Goal: Obtain resource: Download file/media

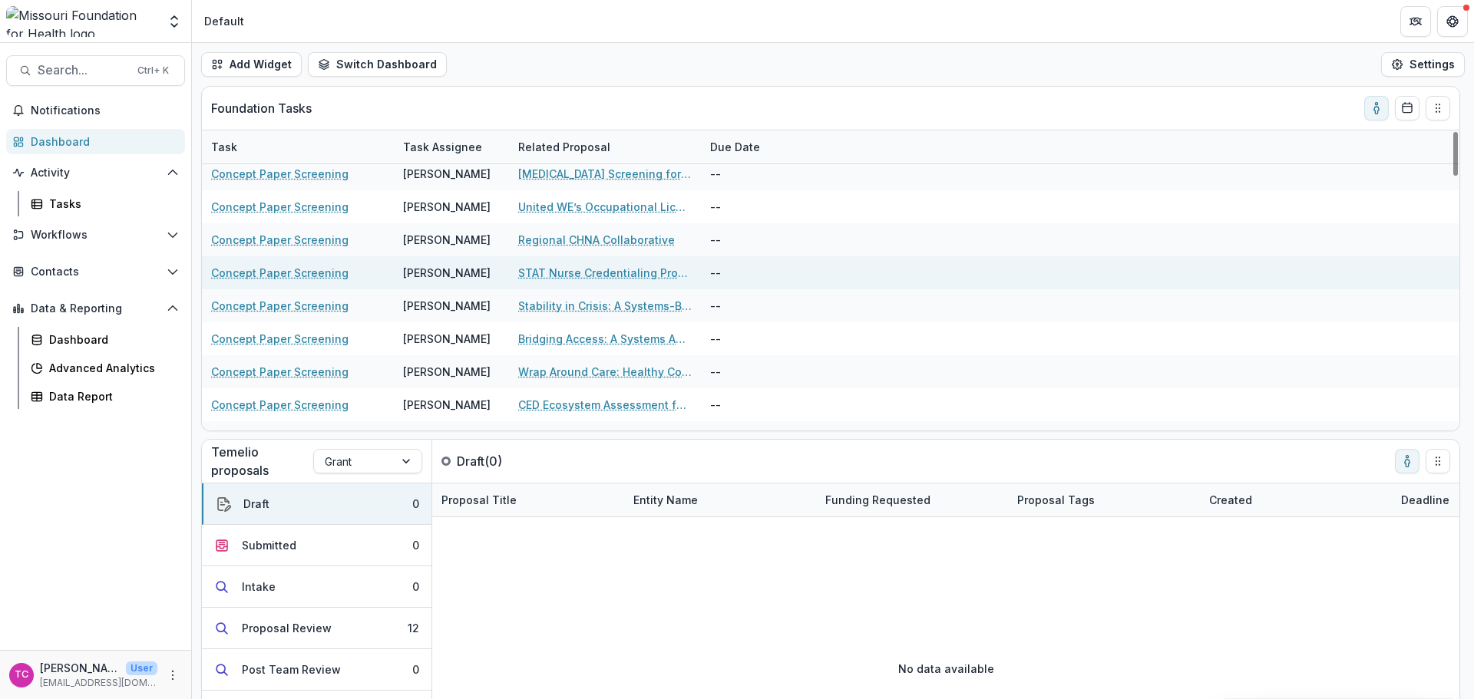
scroll to position [1594, 0]
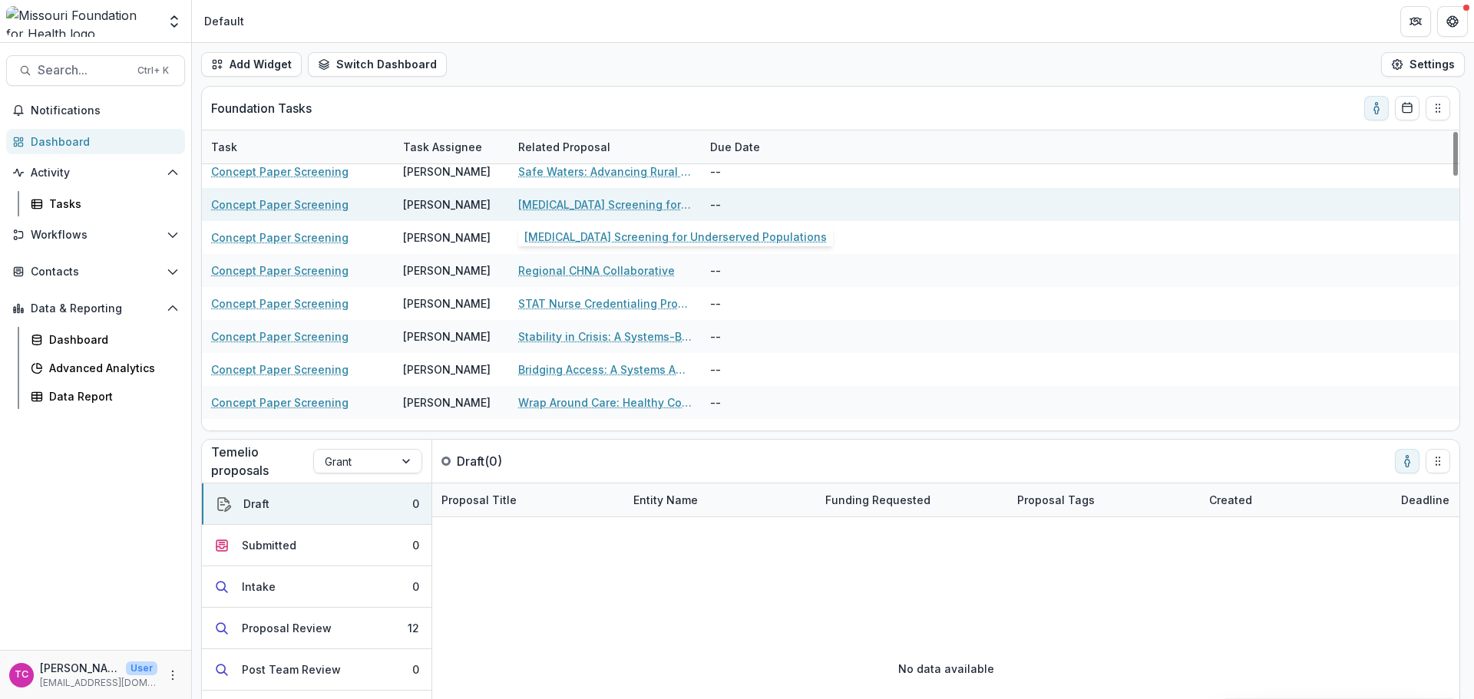
click at [544, 207] on link "[MEDICAL_DATA] Screening for Underserved Populations" at bounding box center [605, 205] width 174 height 16
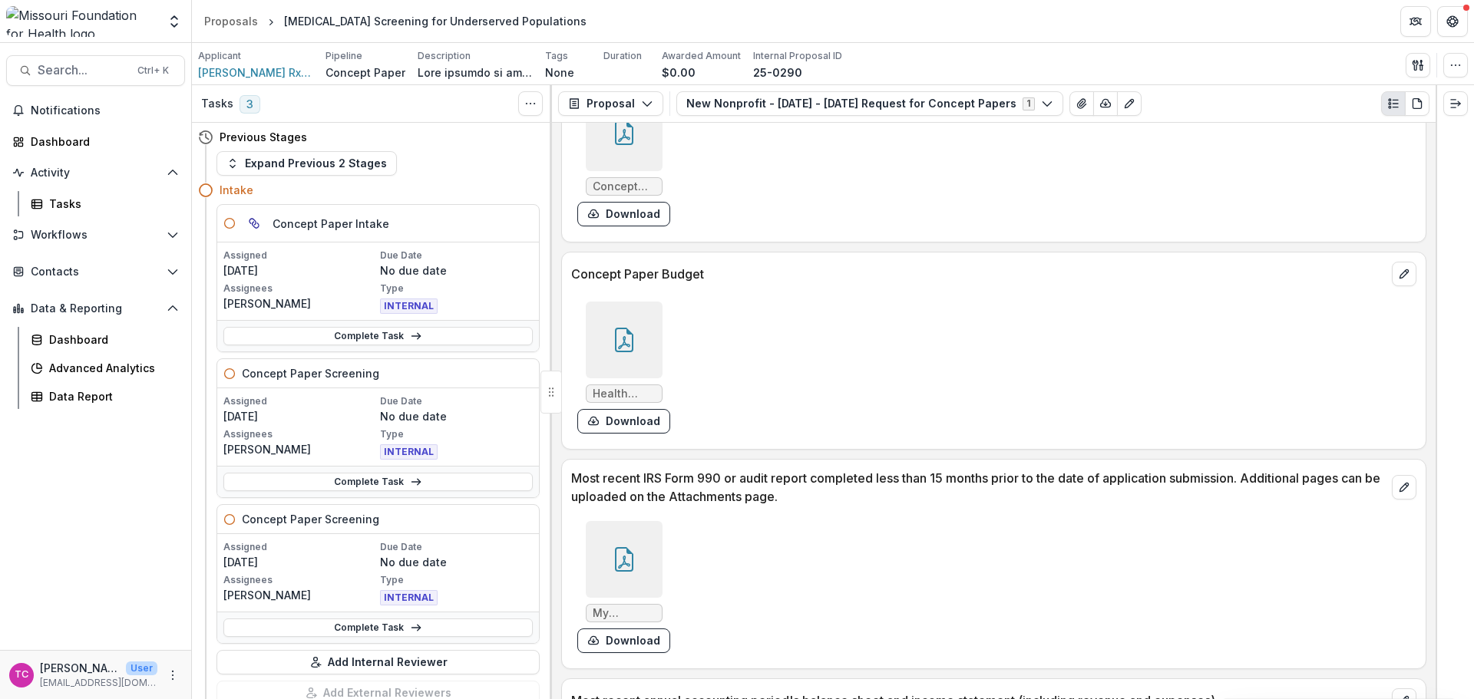
scroll to position [5297, 0]
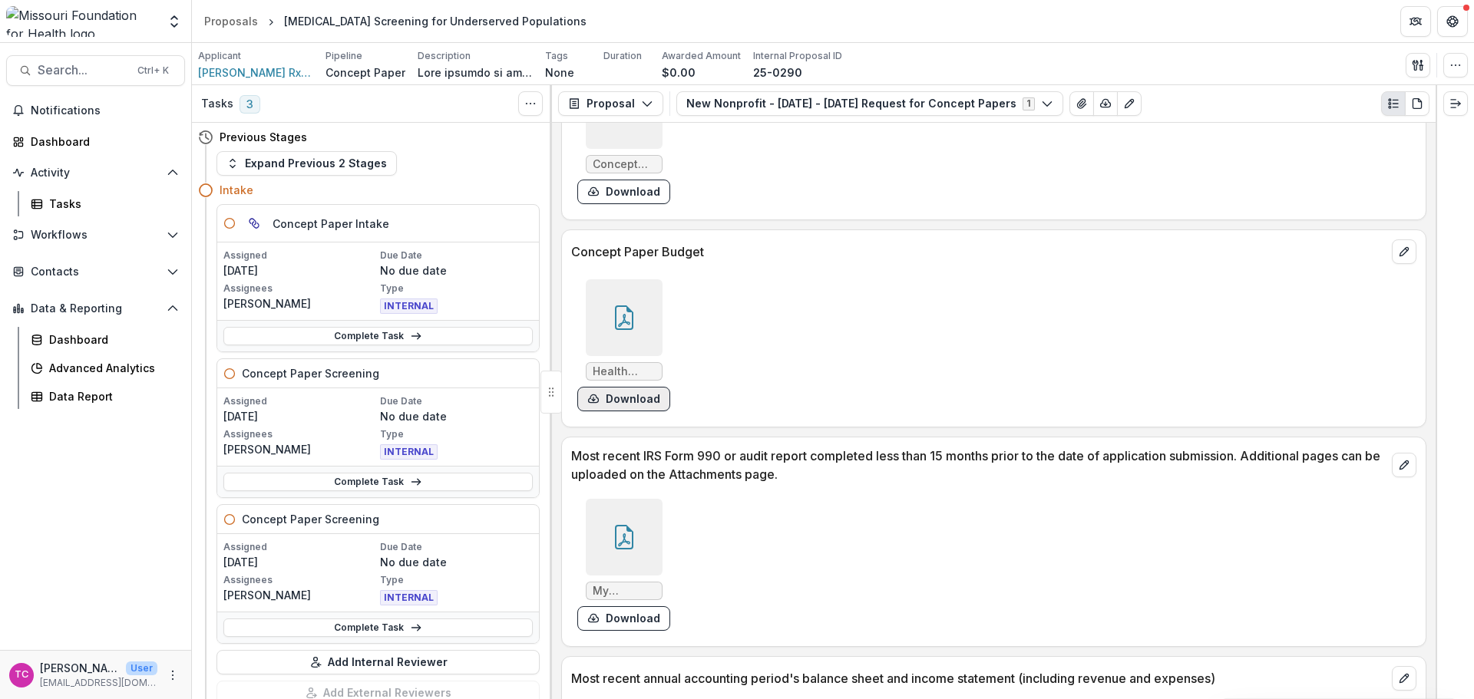
click at [650, 387] on button "Download" at bounding box center [623, 399] width 93 height 25
click at [407, 475] on link "Complete Task" at bounding box center [377, 482] width 309 height 18
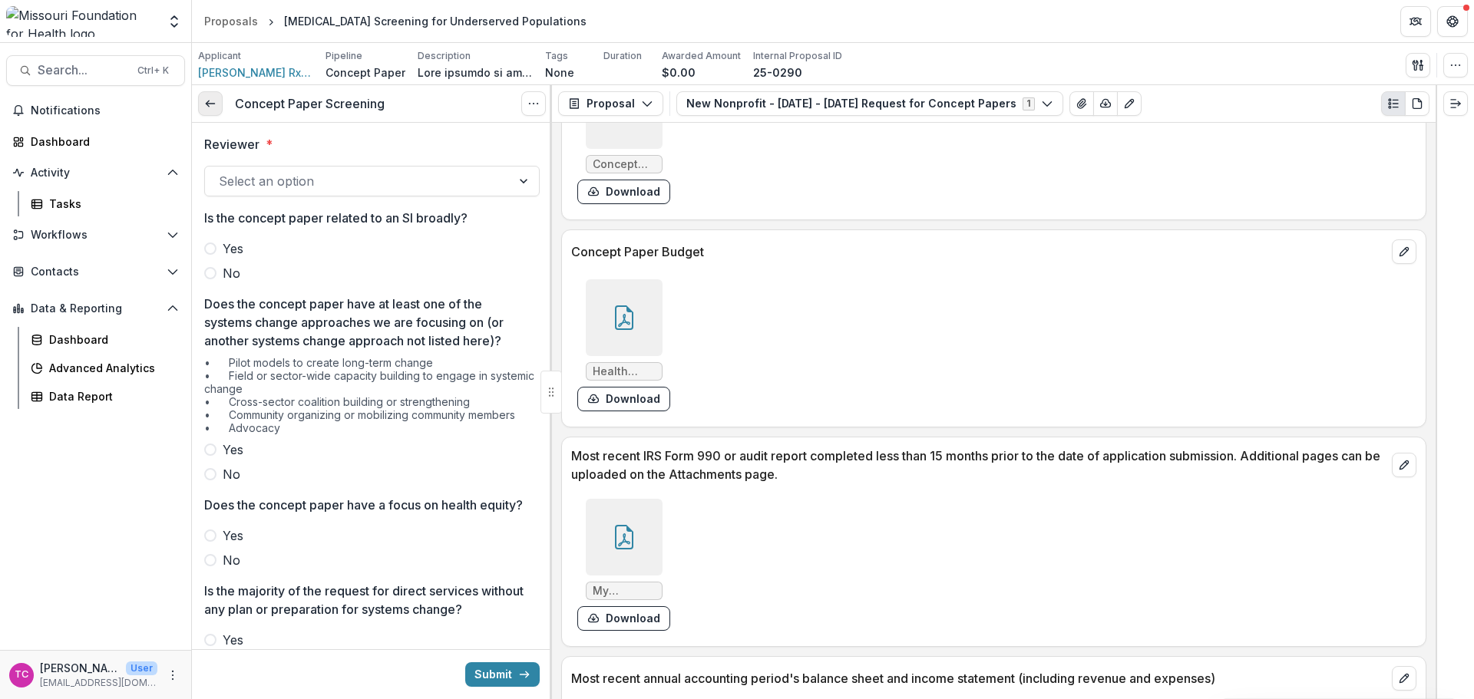
click at [213, 100] on icon at bounding box center [210, 104] width 12 height 12
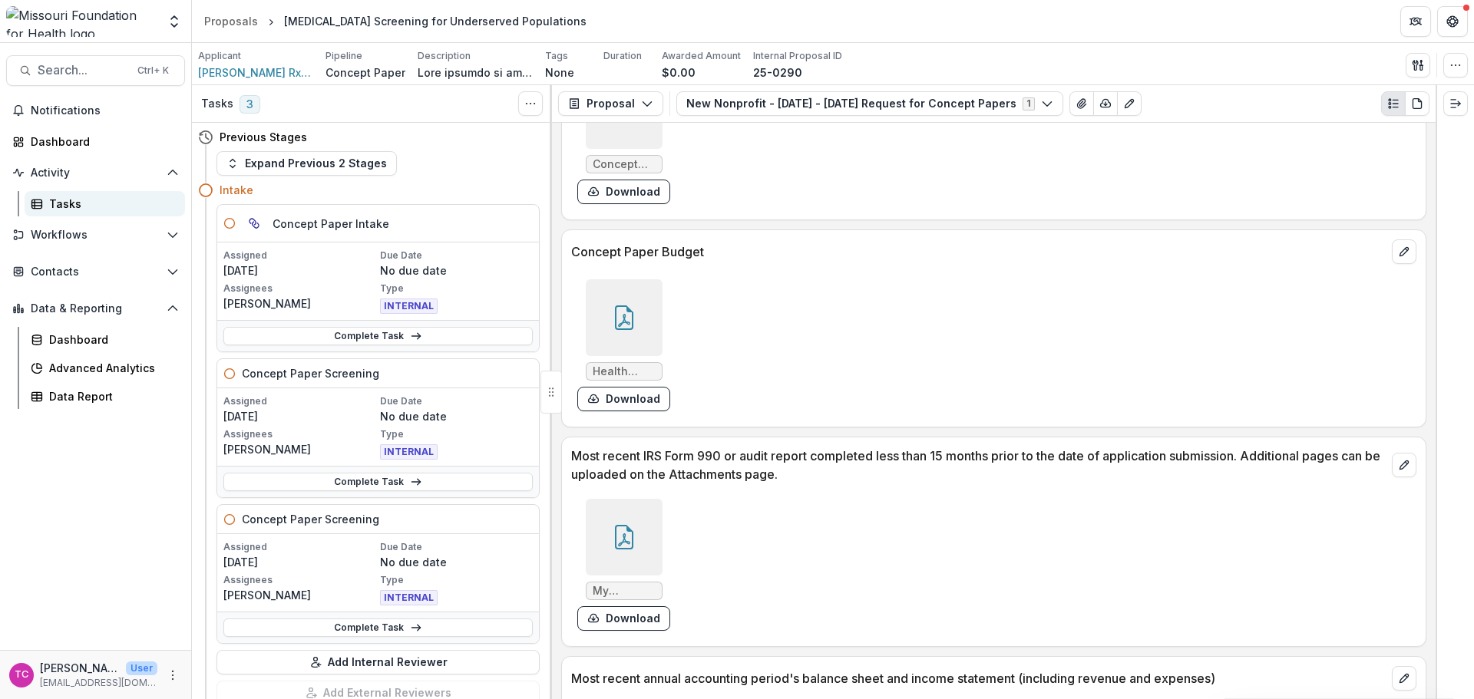
click at [88, 192] on link "Tasks" at bounding box center [105, 203] width 160 height 25
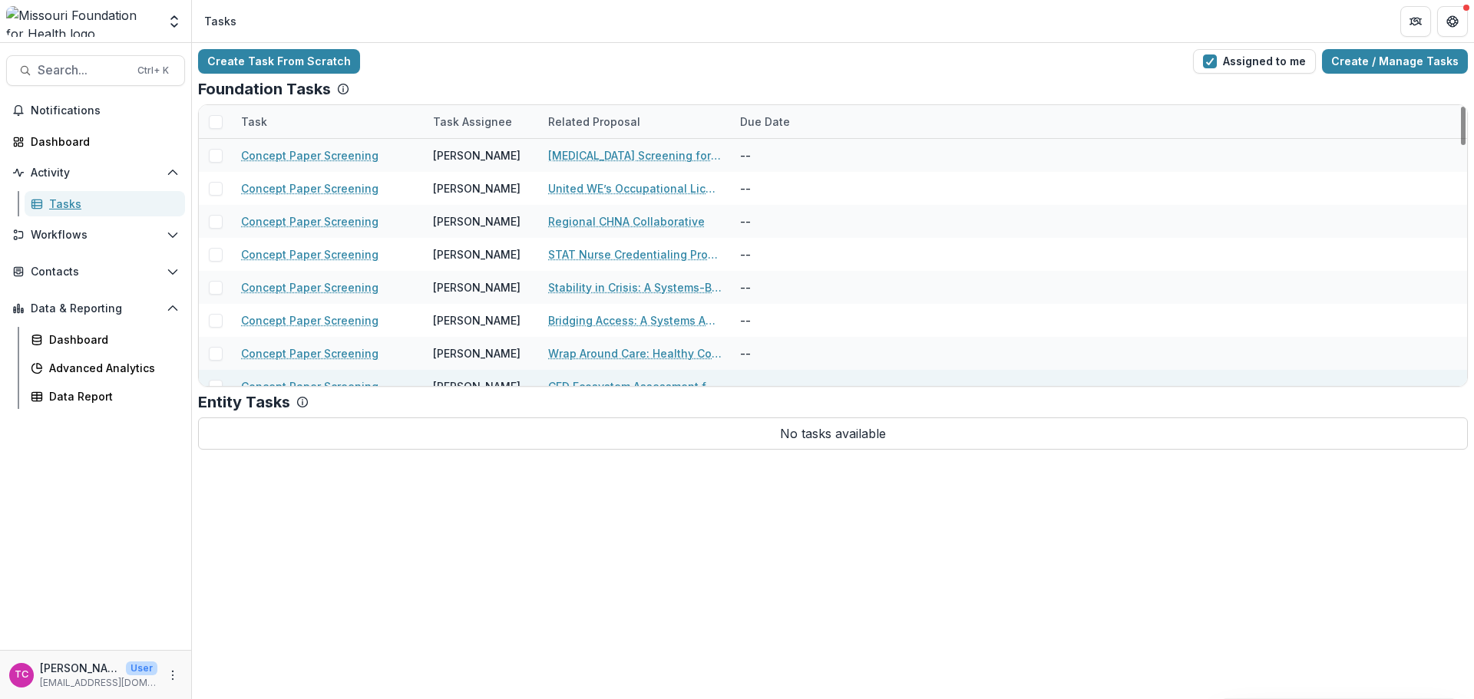
scroll to position [1613, 0]
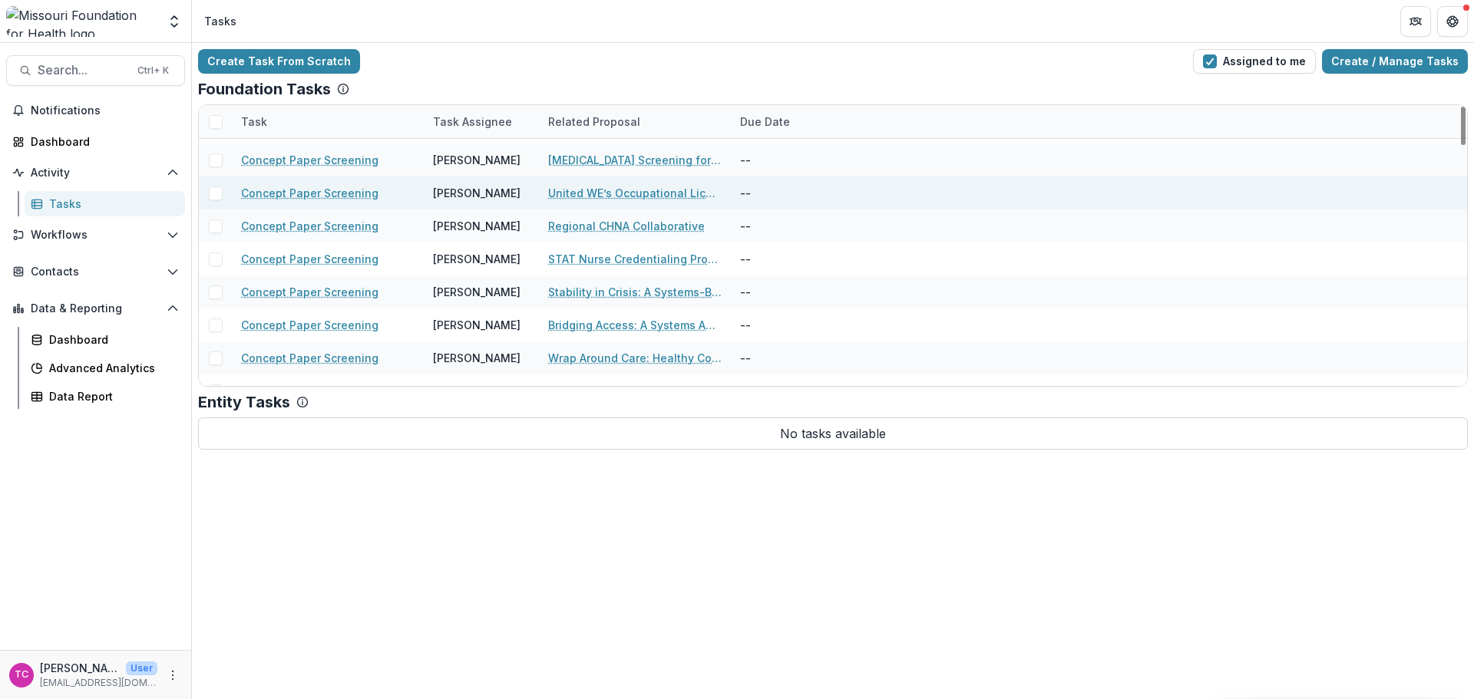
click at [580, 197] on link "United WE’s Occupational Licensing Research" at bounding box center [635, 193] width 174 height 16
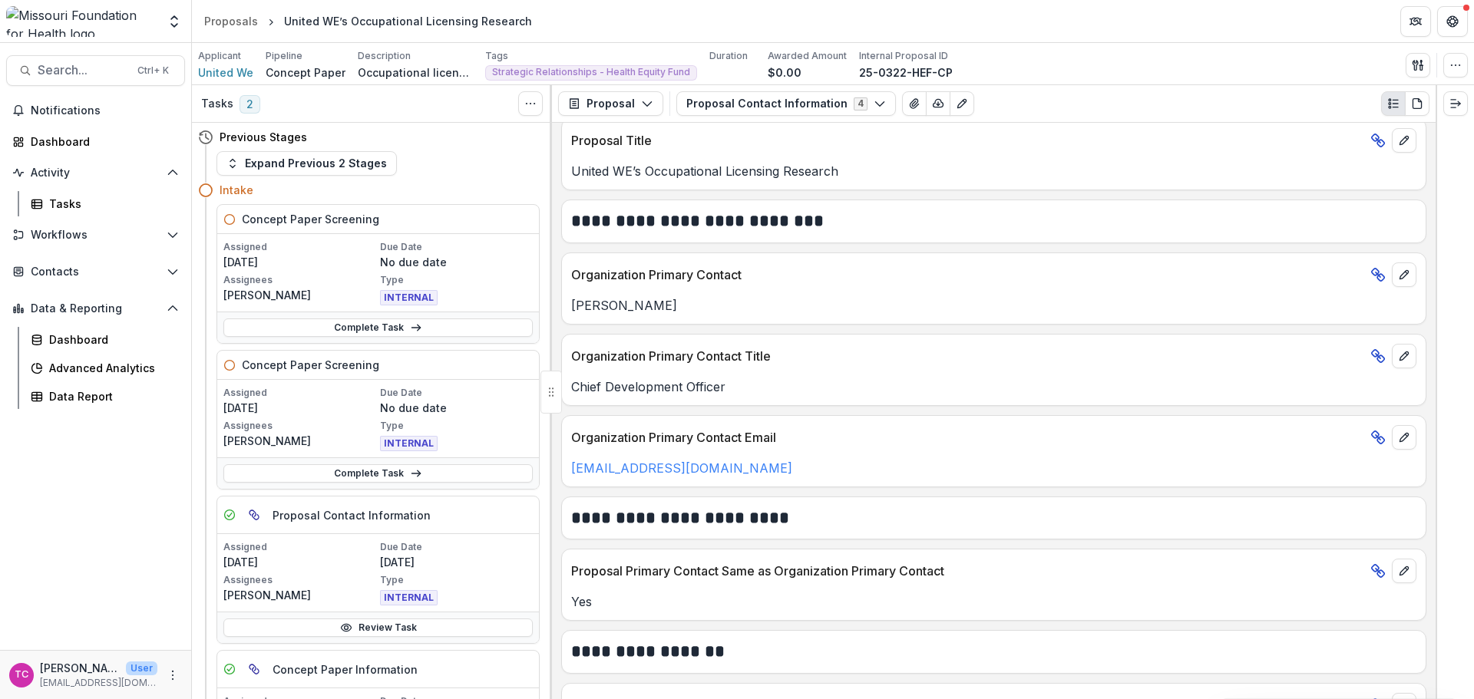
scroll to position [230, 0]
click at [826, 107] on button "Proposal Contact Information 4" at bounding box center [786, 103] width 220 height 25
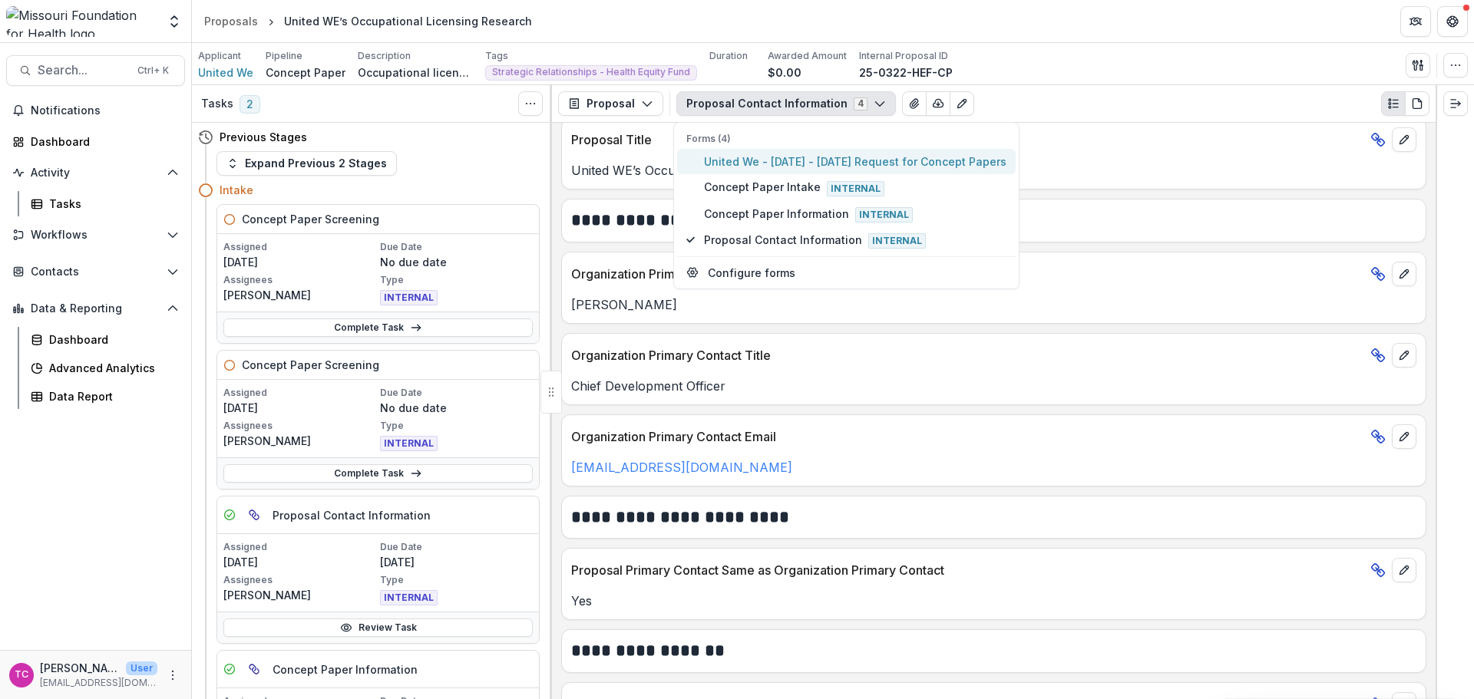
click at [808, 160] on span "United We - [DATE] - [DATE] Request for Concept Papers" at bounding box center [855, 162] width 302 height 16
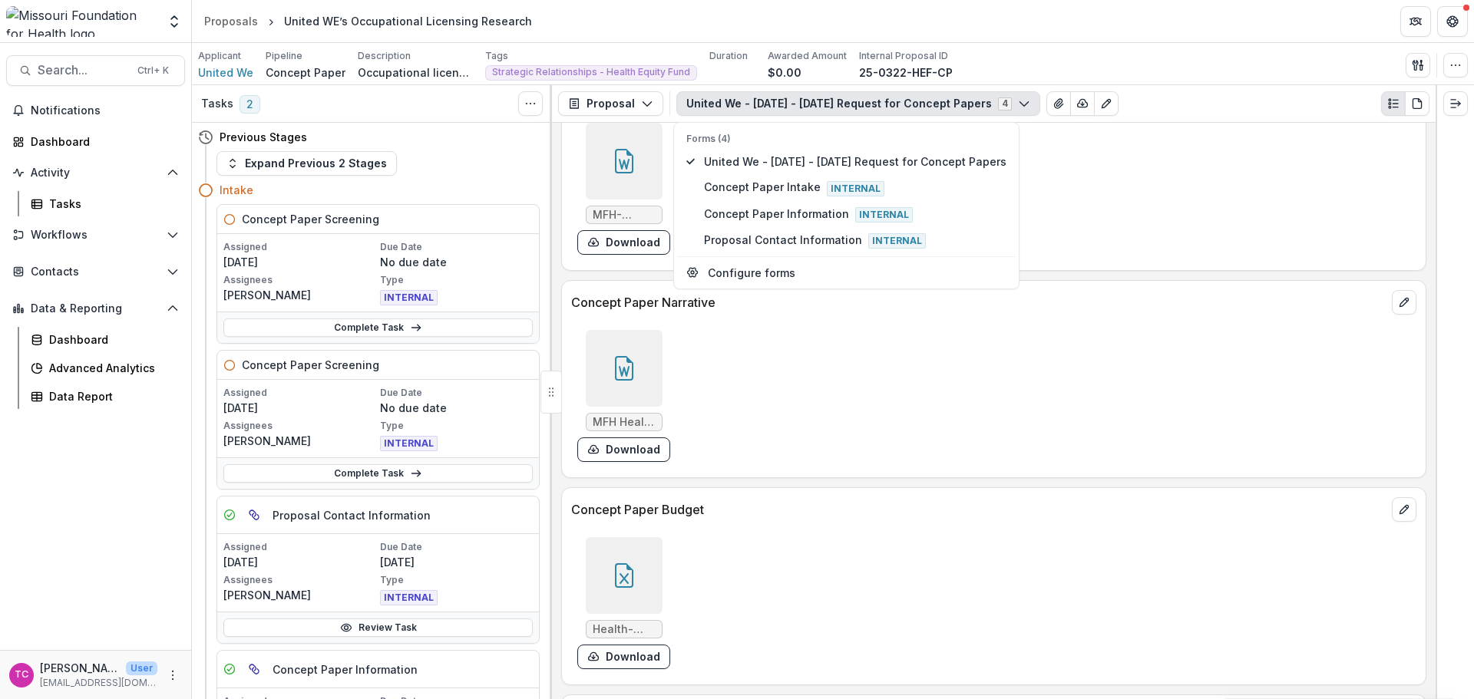
scroll to position [3992, 0]
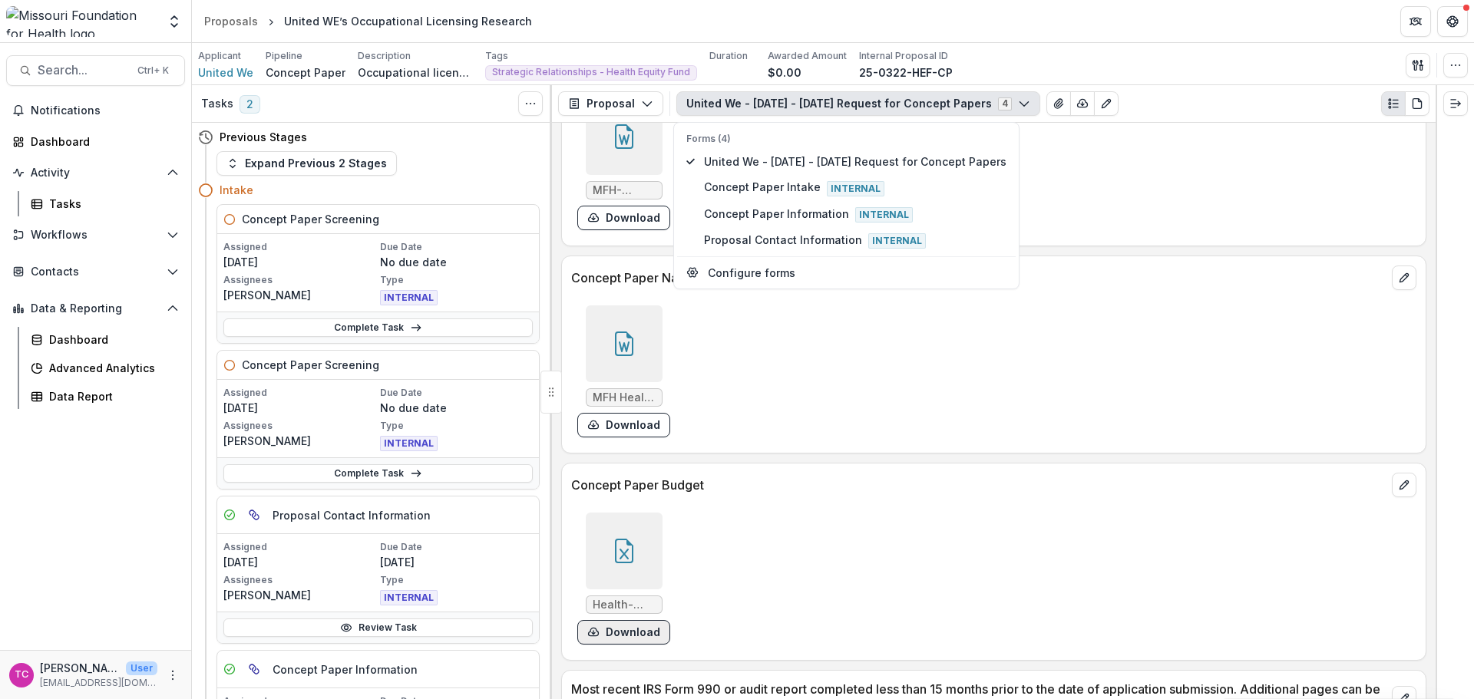
click at [629, 625] on button "Download" at bounding box center [623, 632] width 93 height 25
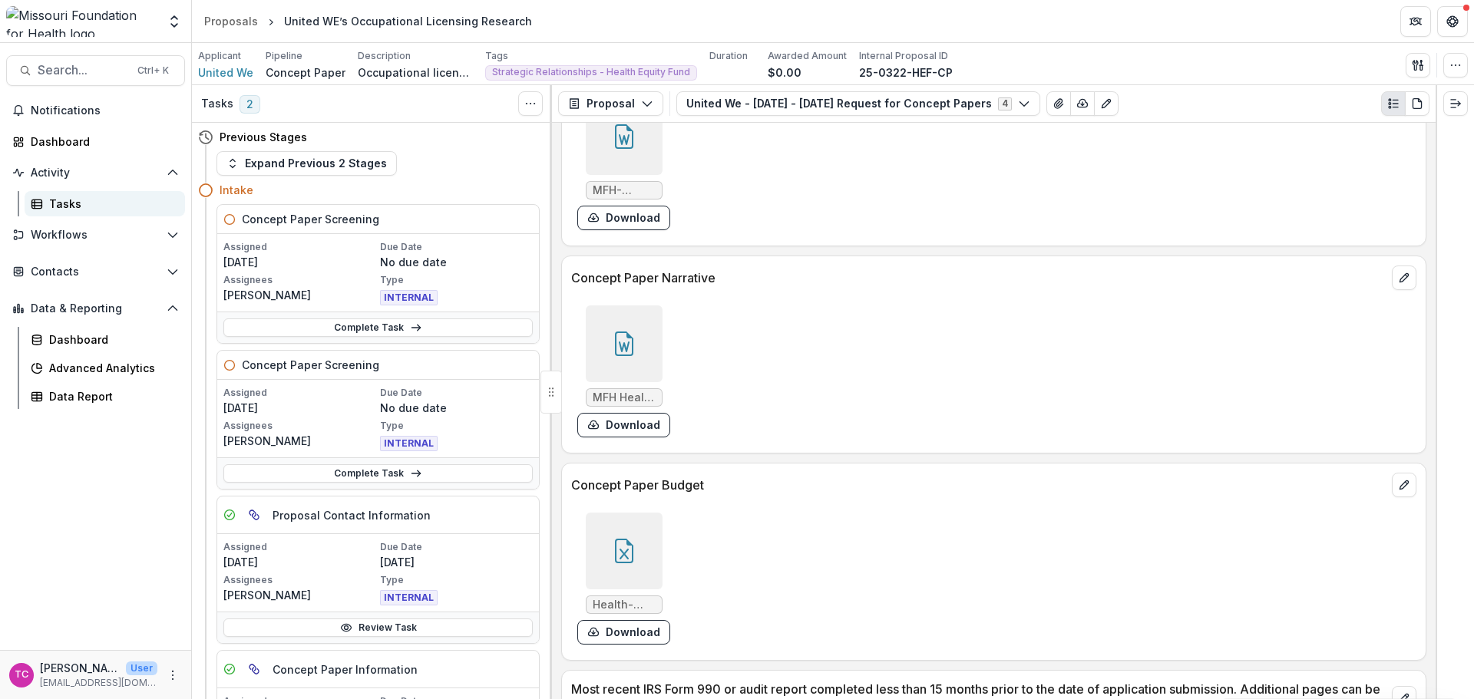
click at [87, 205] on div "Tasks" at bounding box center [111, 204] width 124 height 16
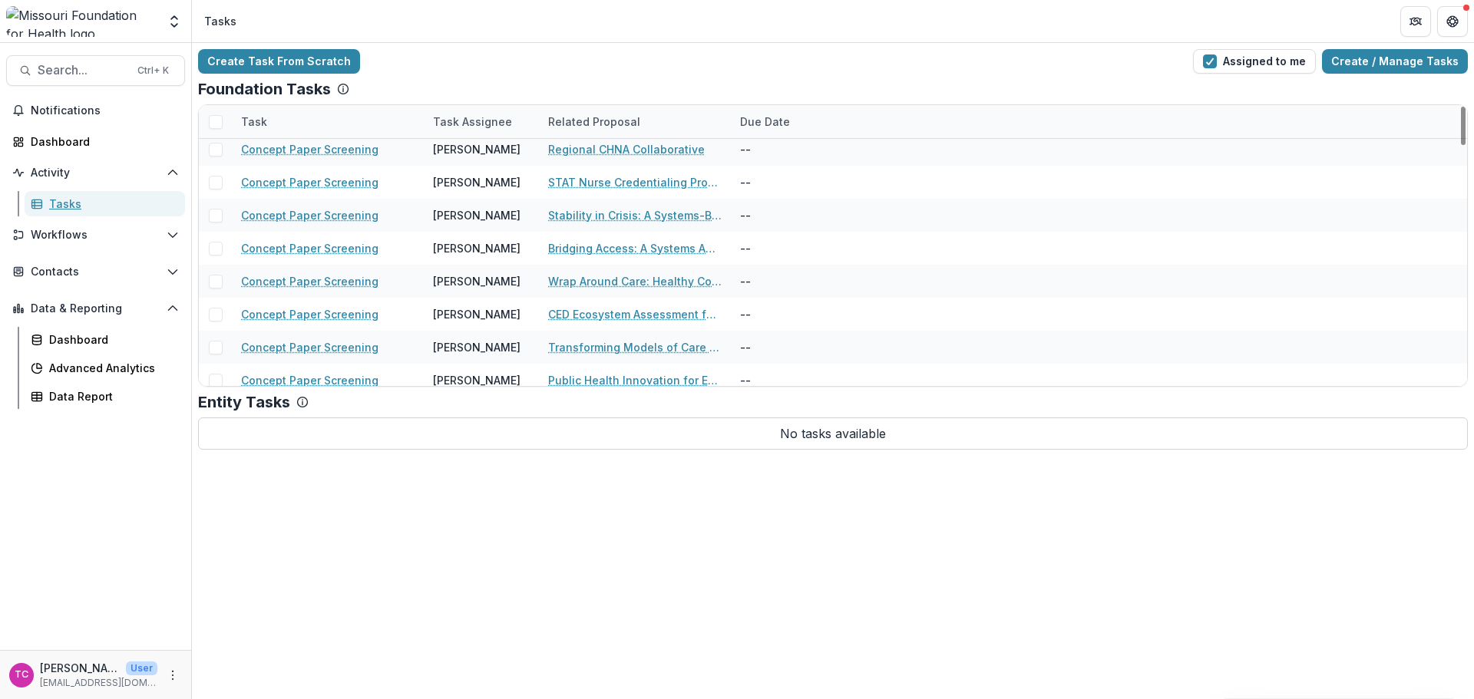
scroll to position [1536, 0]
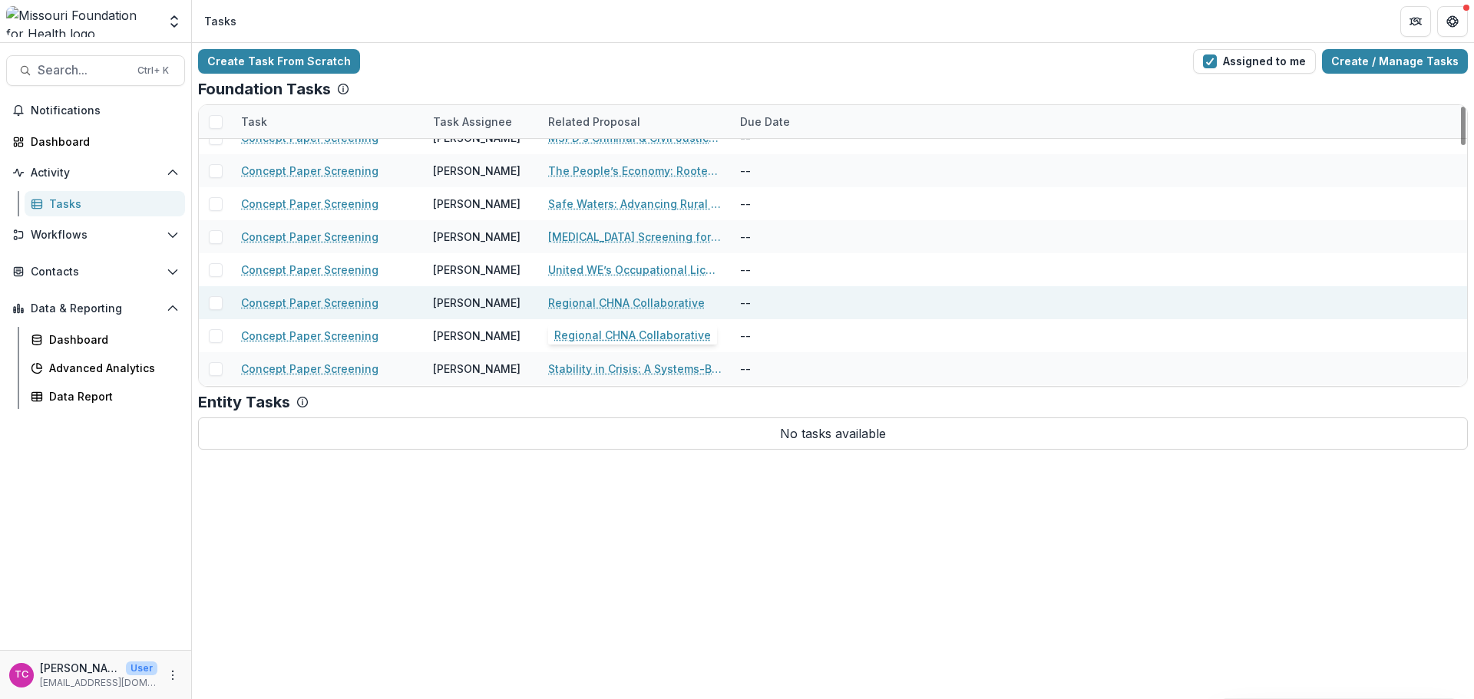
click at [646, 296] on link "Regional CHNA Collaborative" at bounding box center [626, 303] width 157 height 16
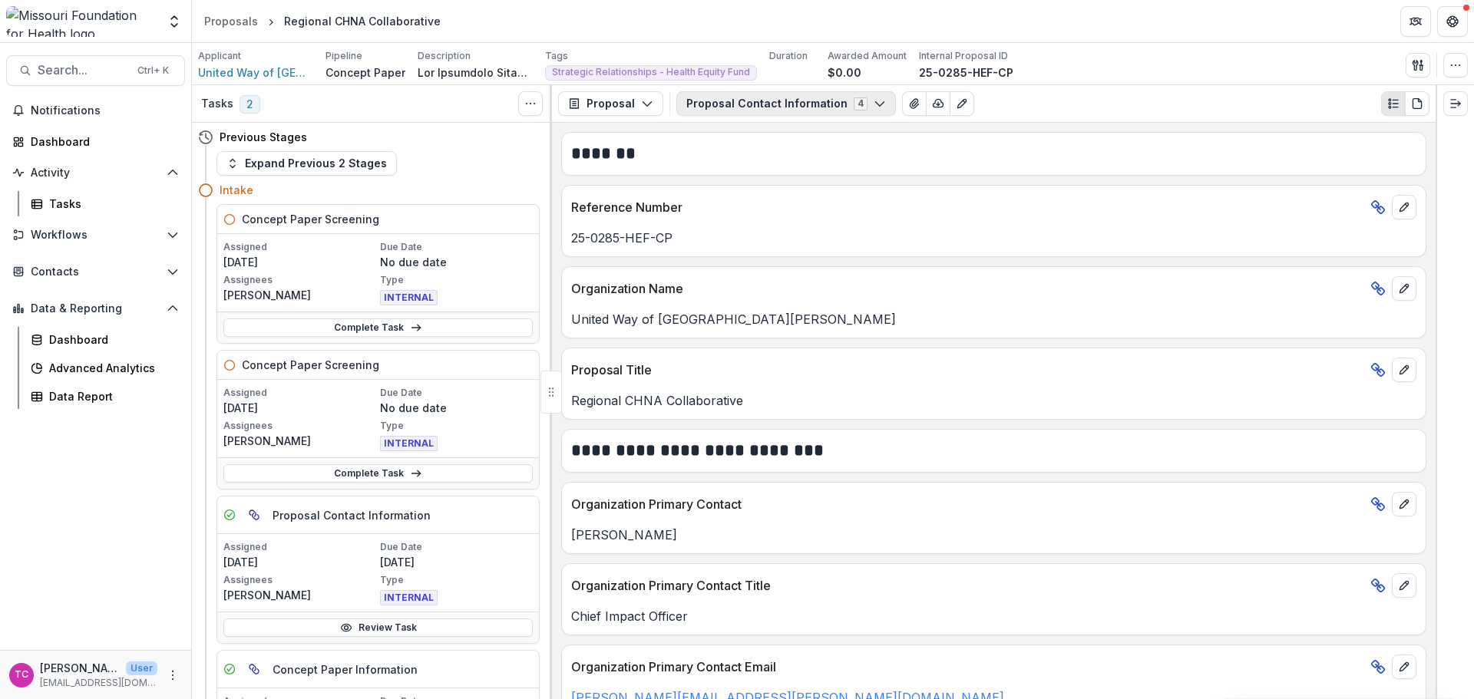
click at [737, 104] on button "Proposal Contact Information 4" at bounding box center [786, 103] width 220 height 25
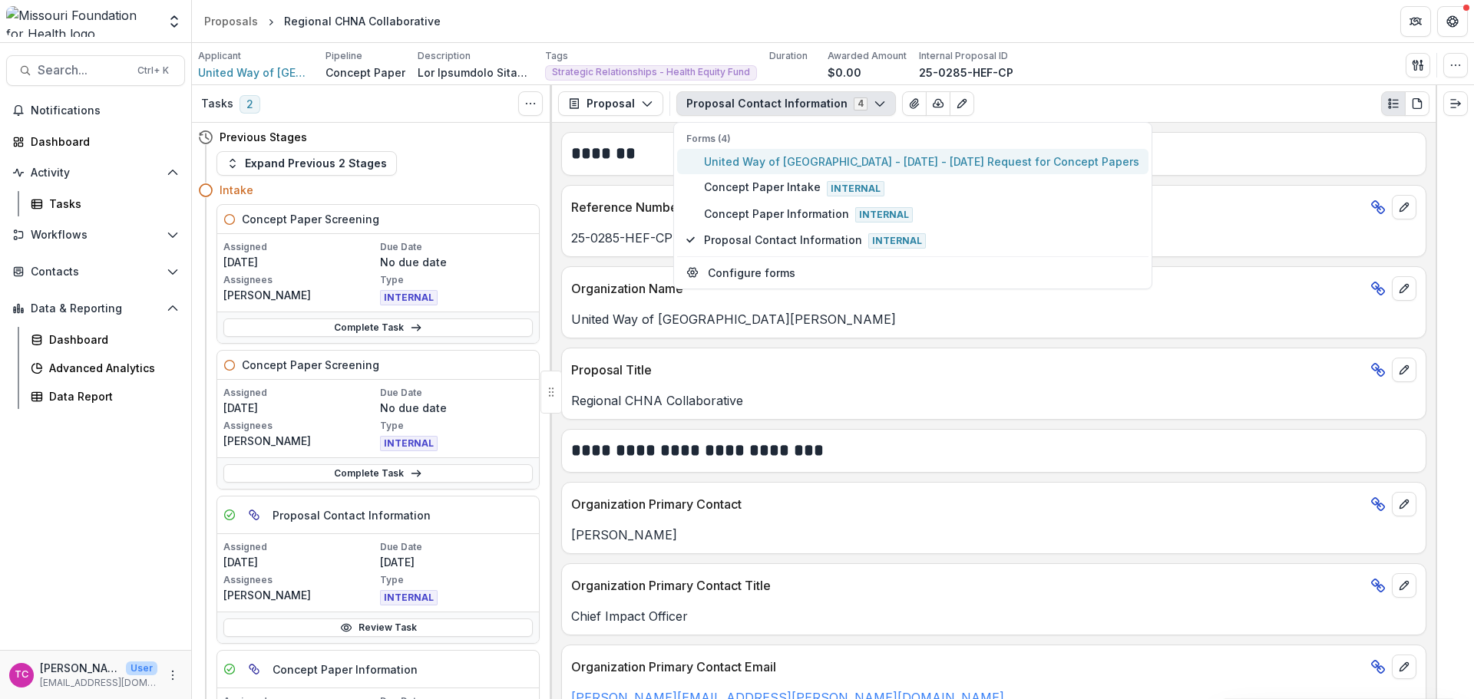
click at [744, 167] on span "United Way of [GEOGRAPHIC_DATA] - [DATE] - [DATE] Request for Concept Papers" at bounding box center [921, 162] width 435 height 16
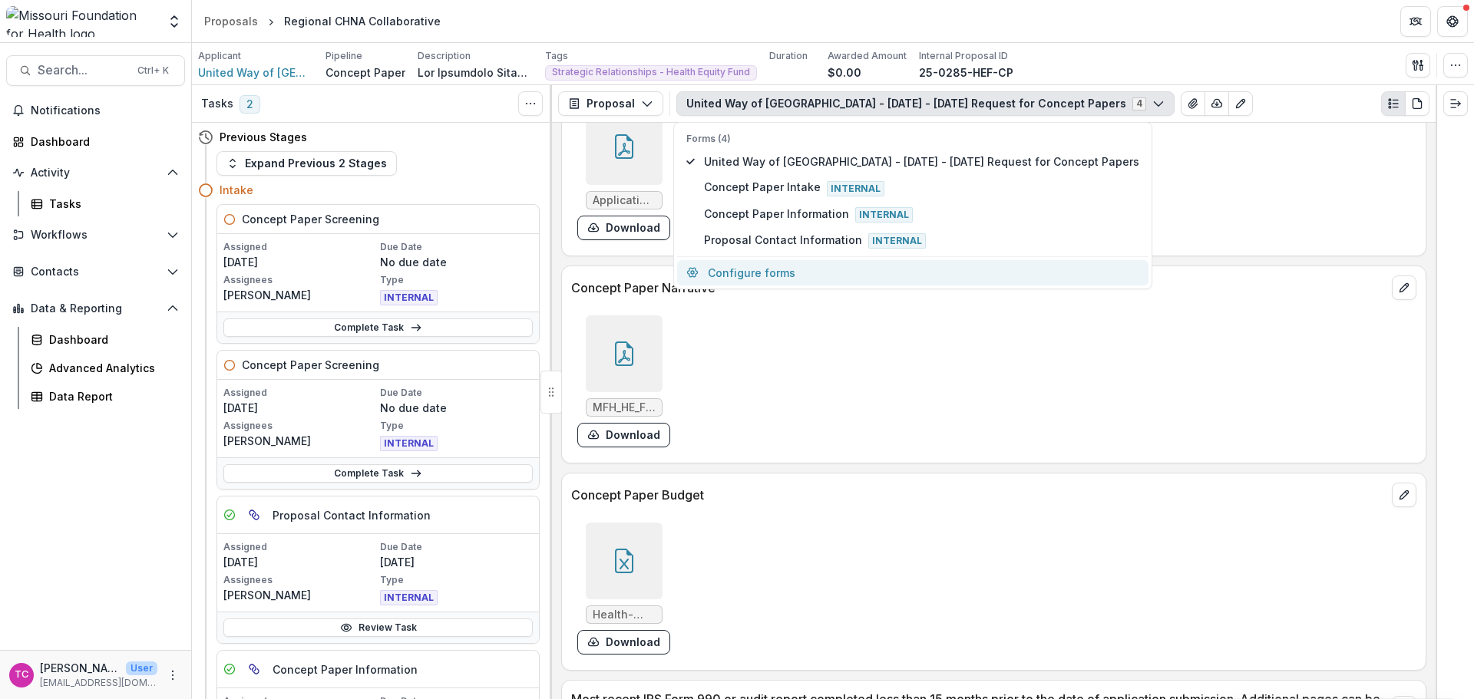
scroll to position [4057, 0]
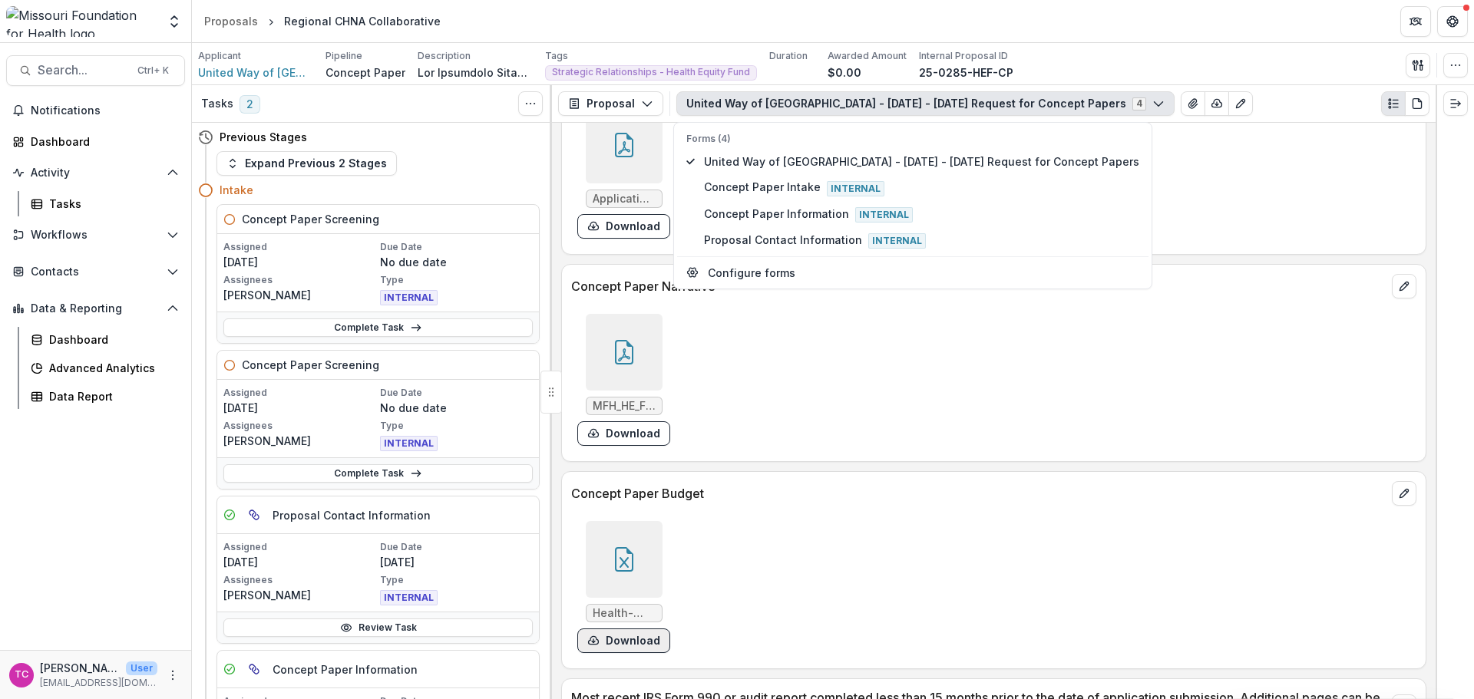
click at [643, 652] on button "Download" at bounding box center [623, 641] width 93 height 25
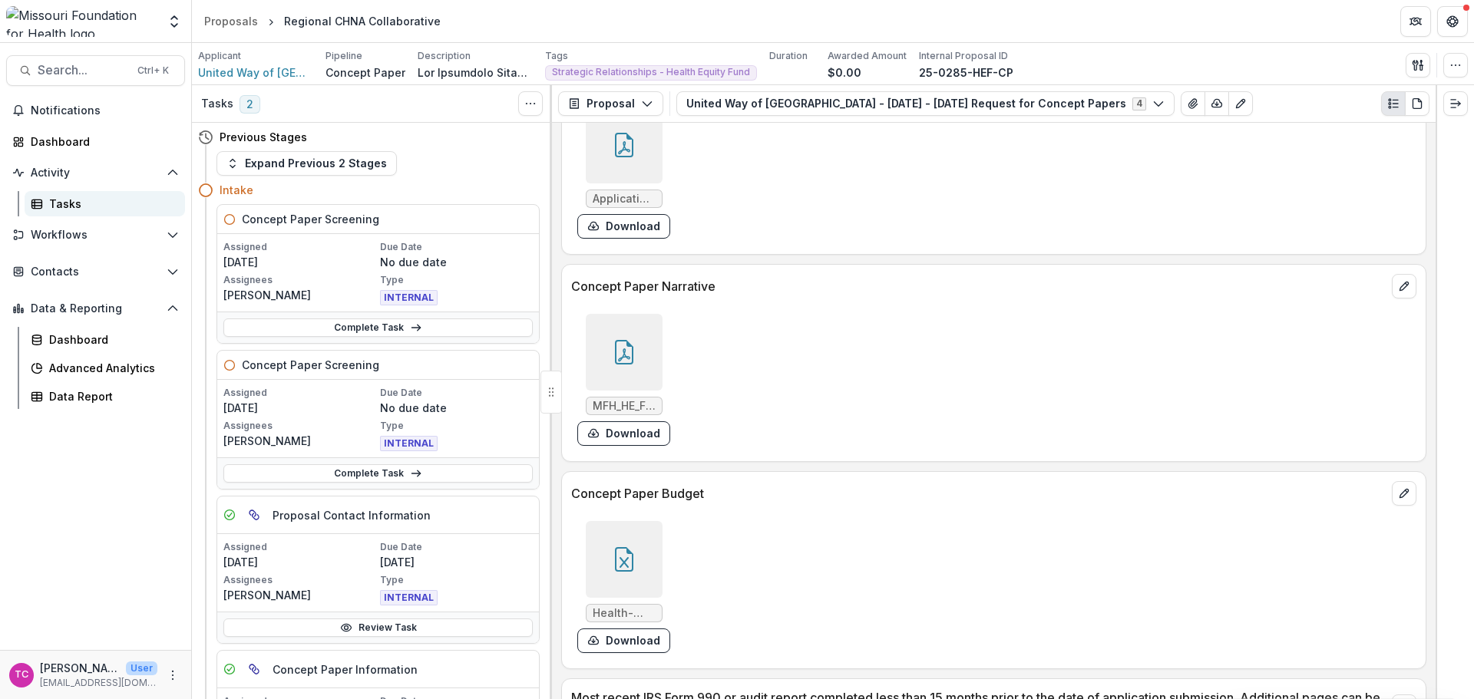
click at [92, 200] on div "Tasks" at bounding box center [111, 204] width 124 height 16
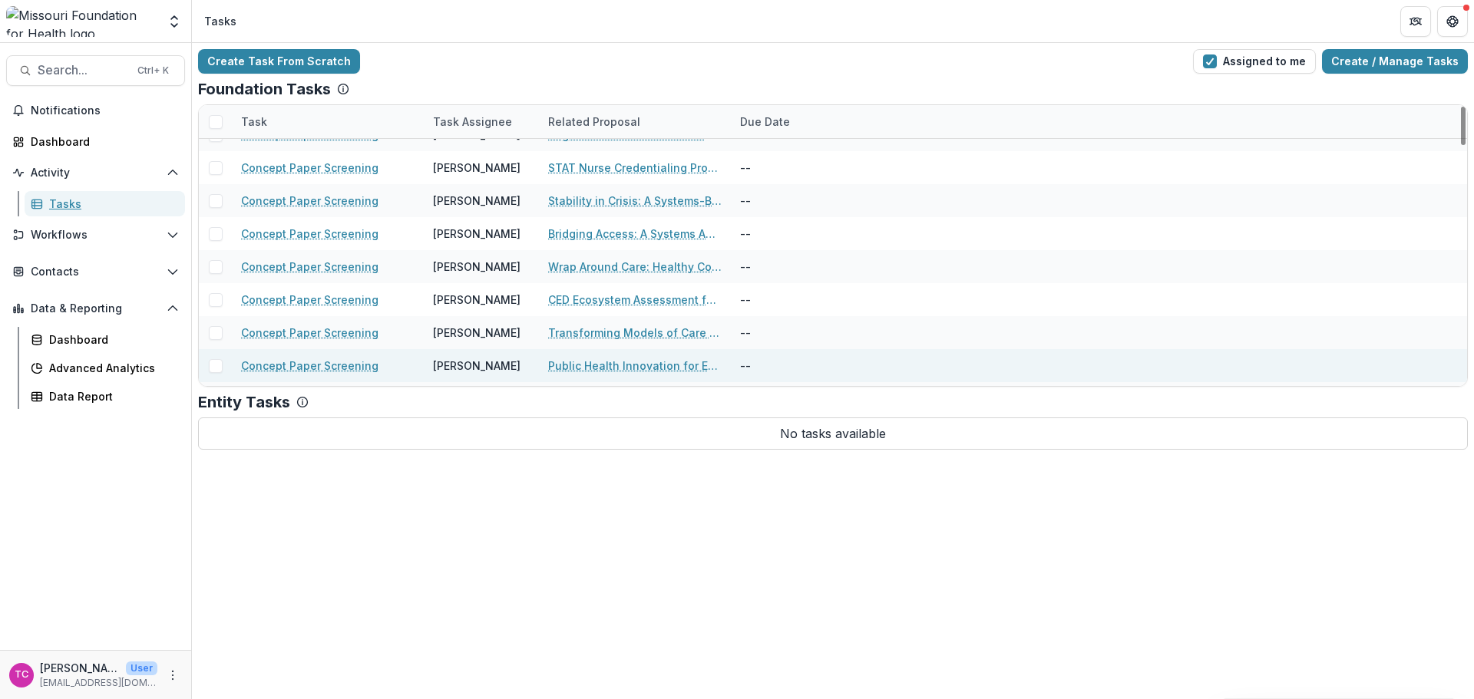
scroll to position [1613, 0]
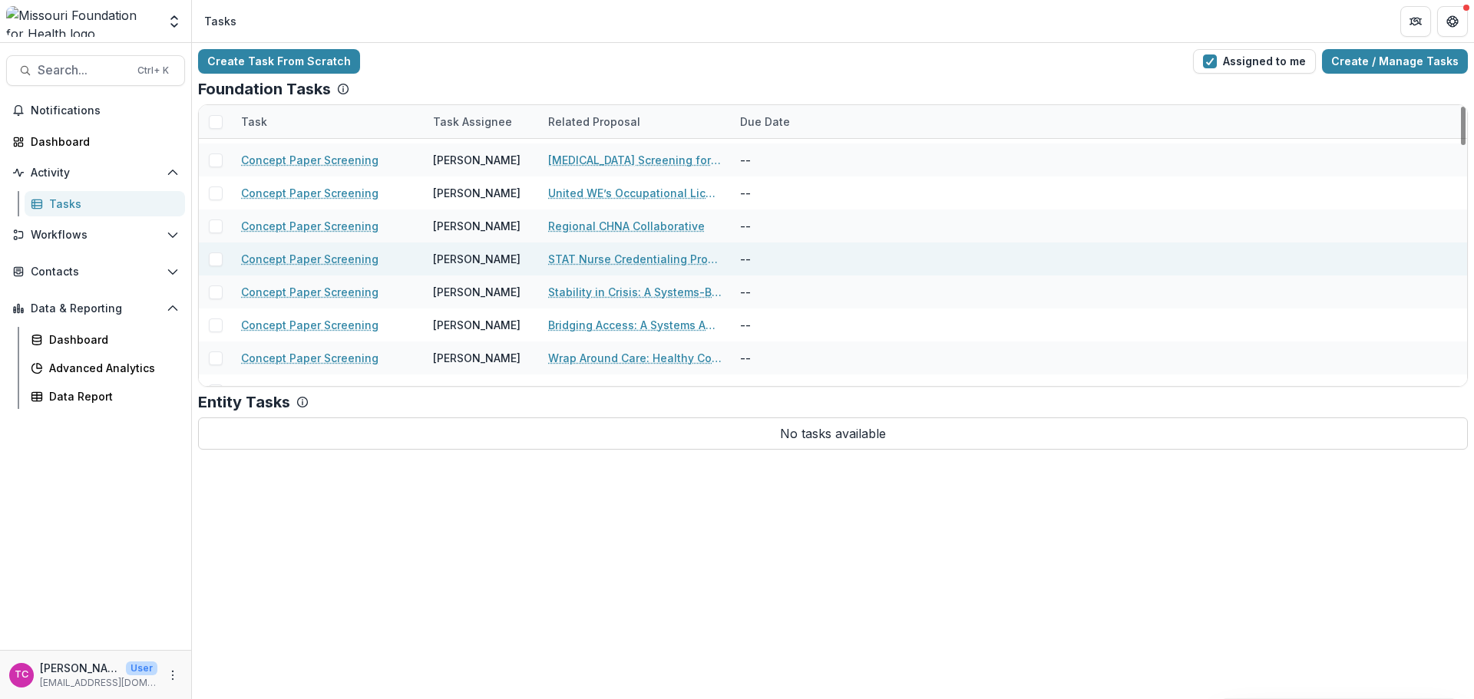
click at [599, 253] on link "STAT Nurse Credentialing Program" at bounding box center [635, 259] width 174 height 16
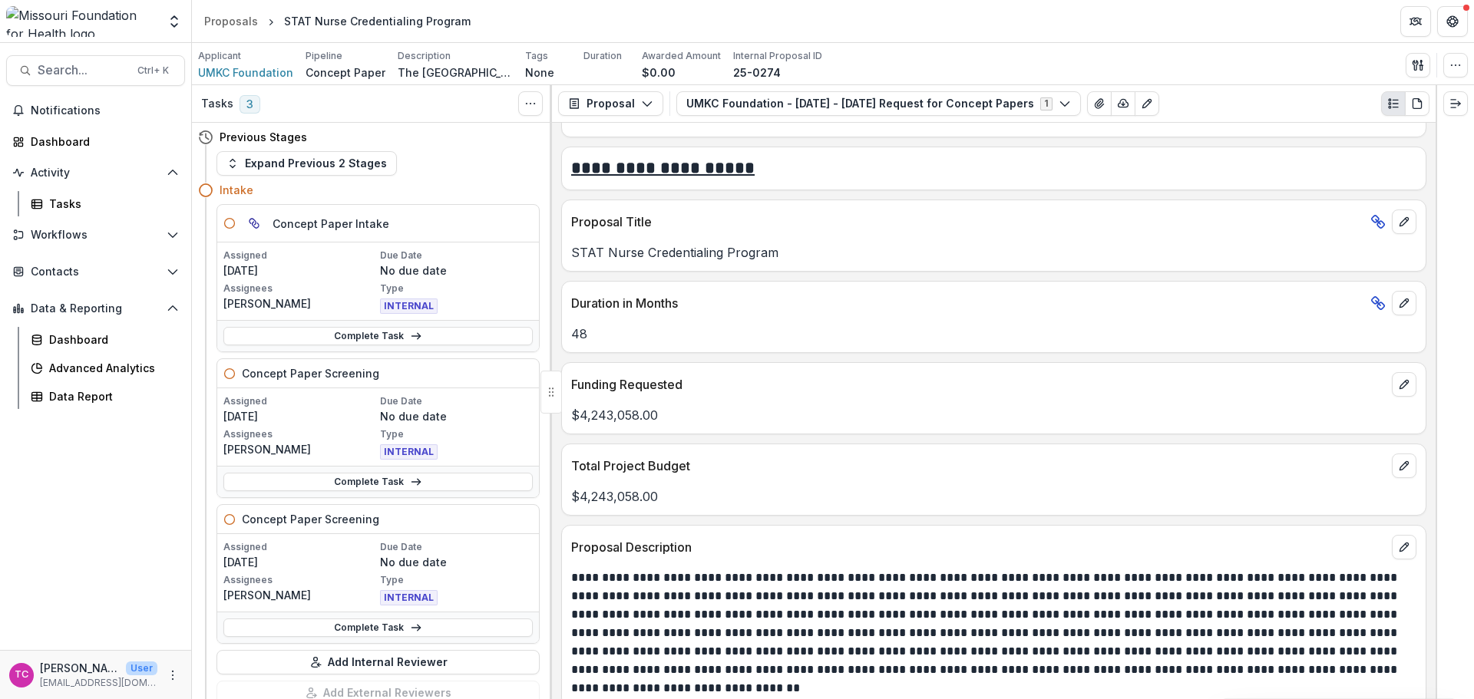
scroll to position [3378, 0]
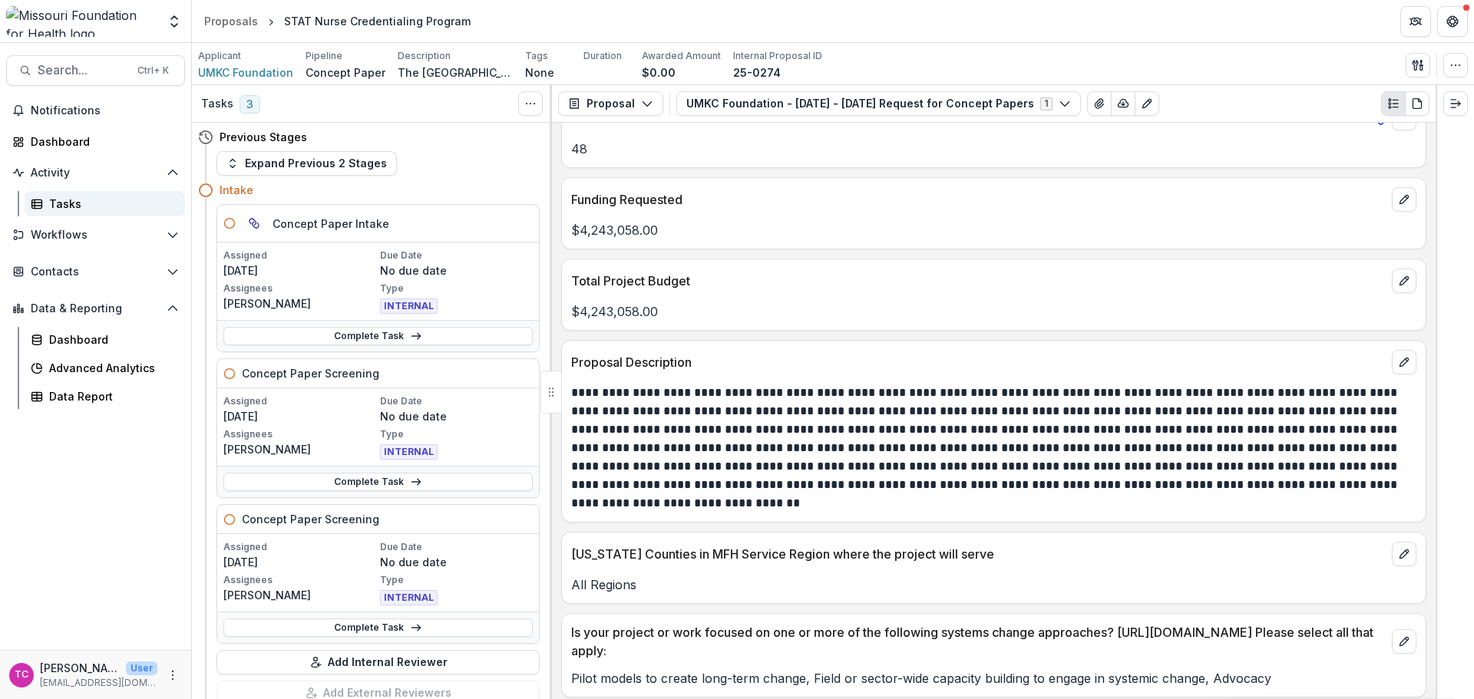
click at [89, 195] on link "Tasks" at bounding box center [105, 203] width 160 height 25
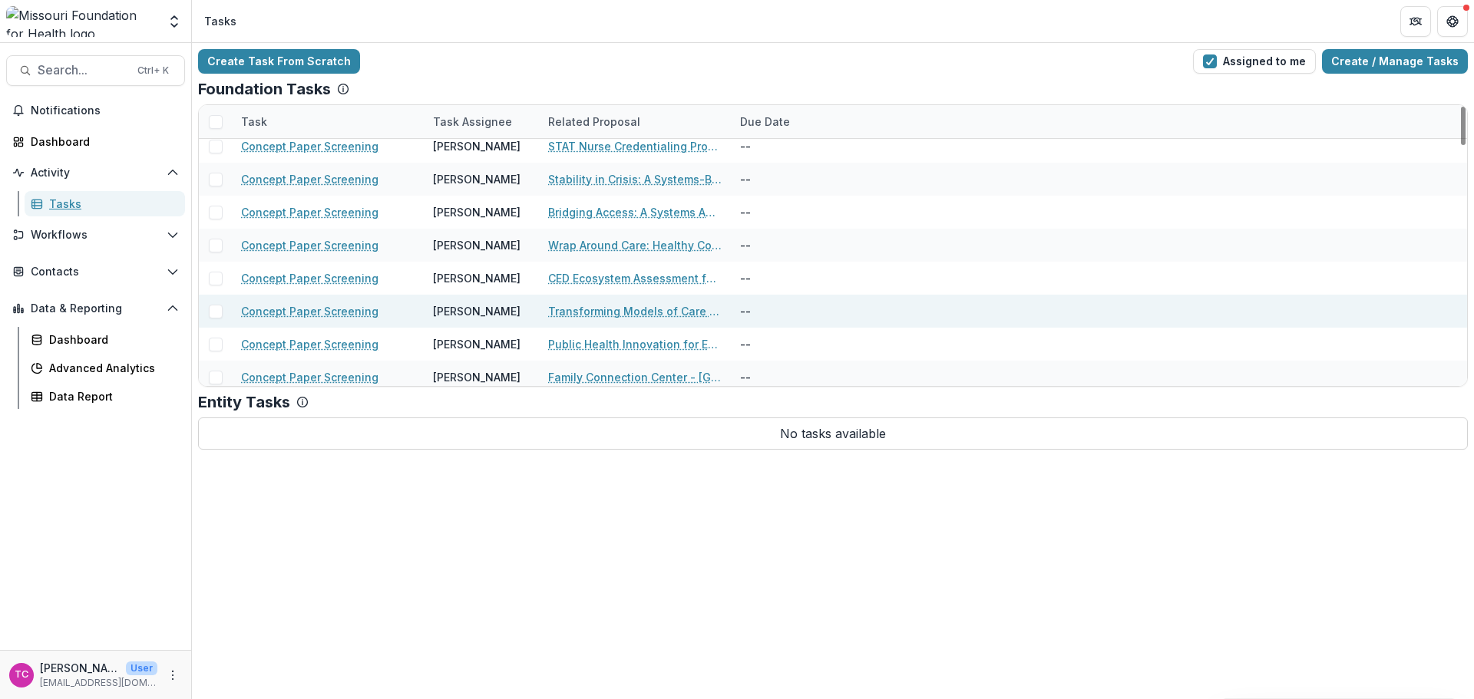
scroll to position [1690, 0]
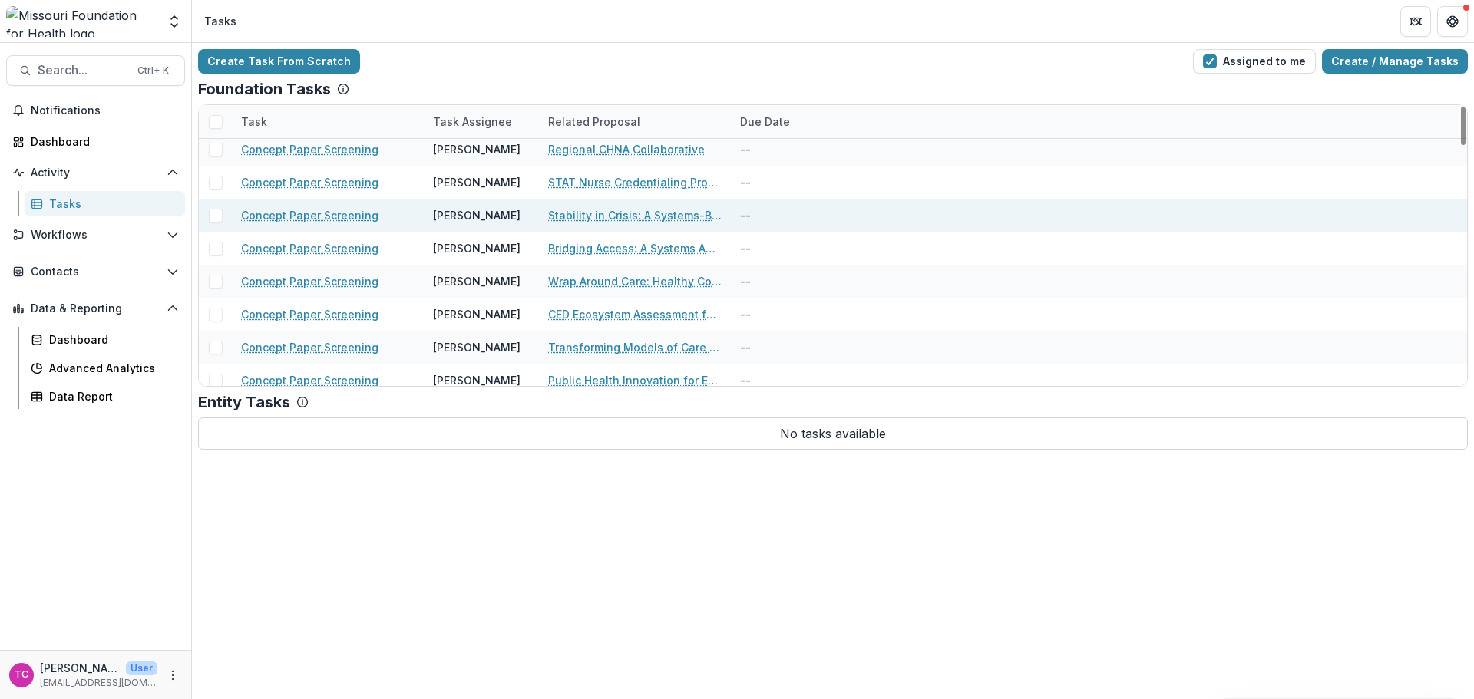
click at [564, 216] on link "Stability in Crisis: A Systems-Based Care-Bridge Pilot Program" at bounding box center [635, 215] width 174 height 16
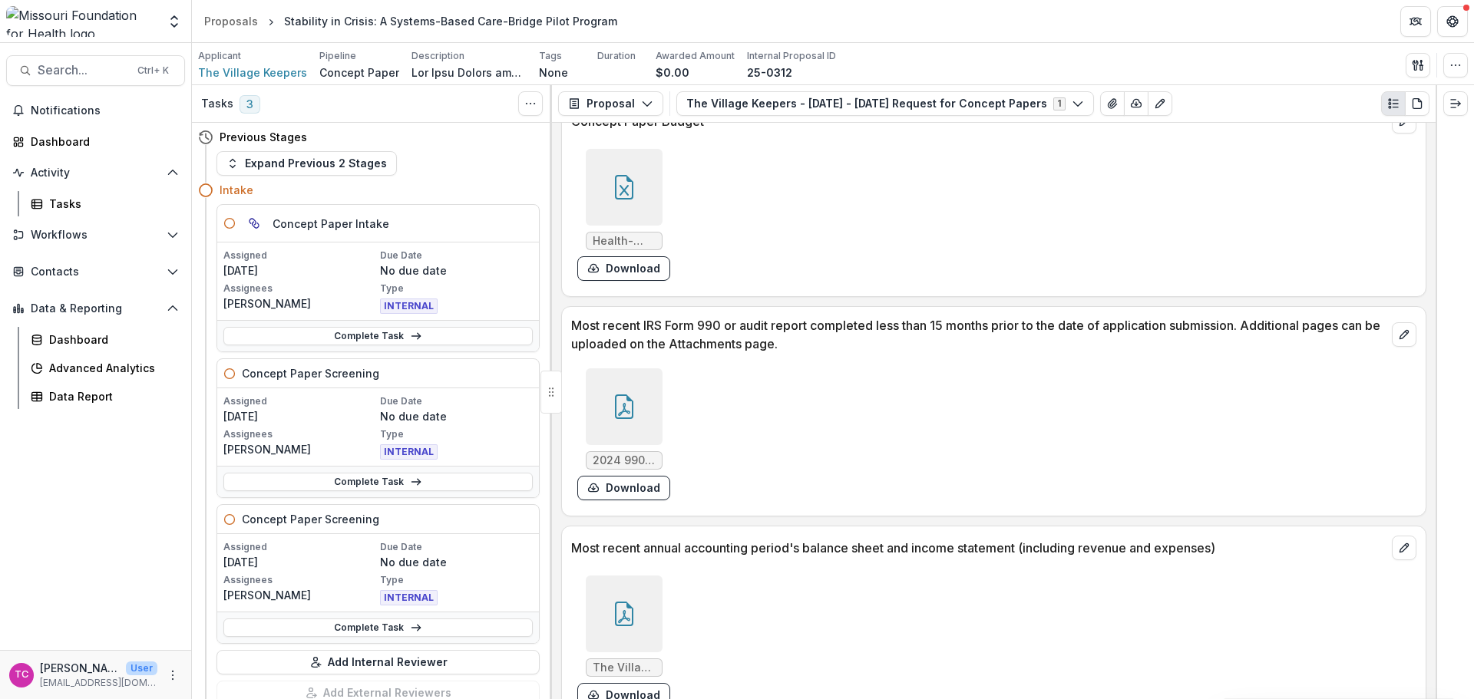
scroll to position [4505, 0]
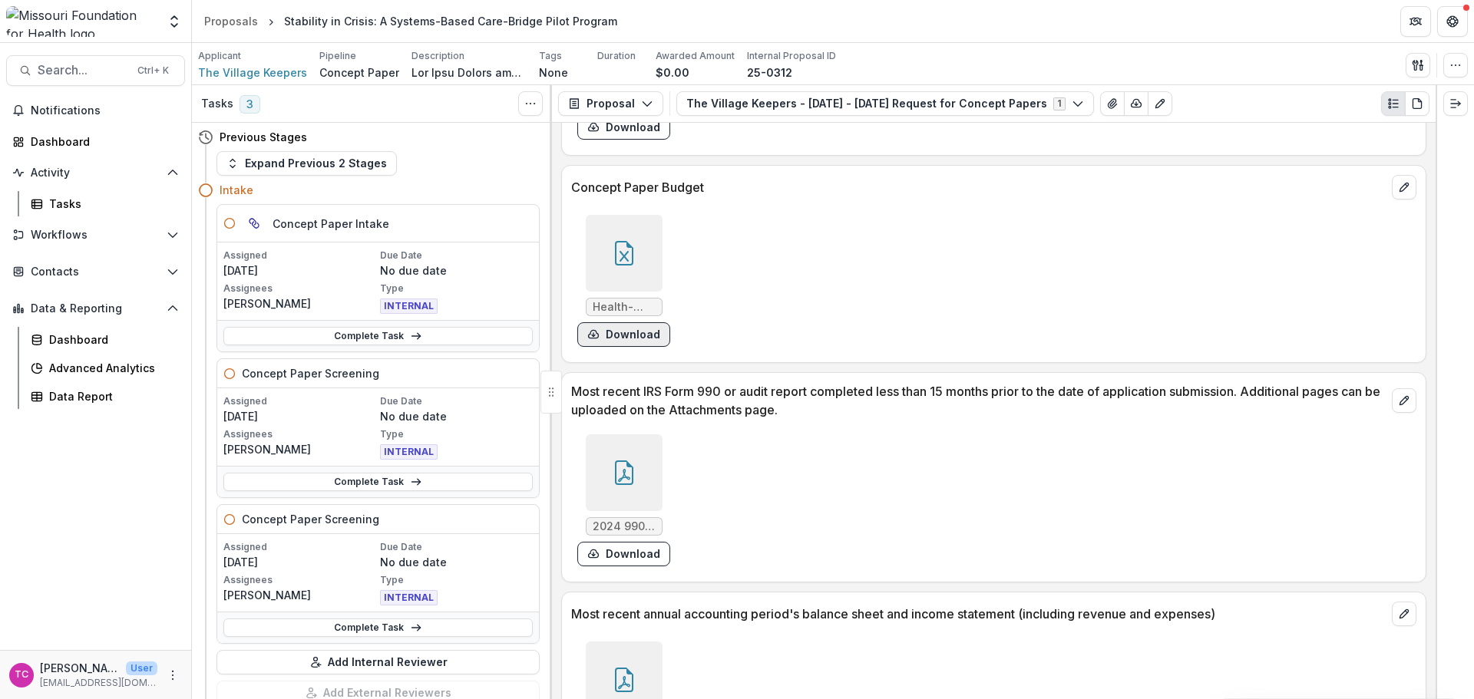
click at [642, 342] on button "Download" at bounding box center [623, 334] width 93 height 25
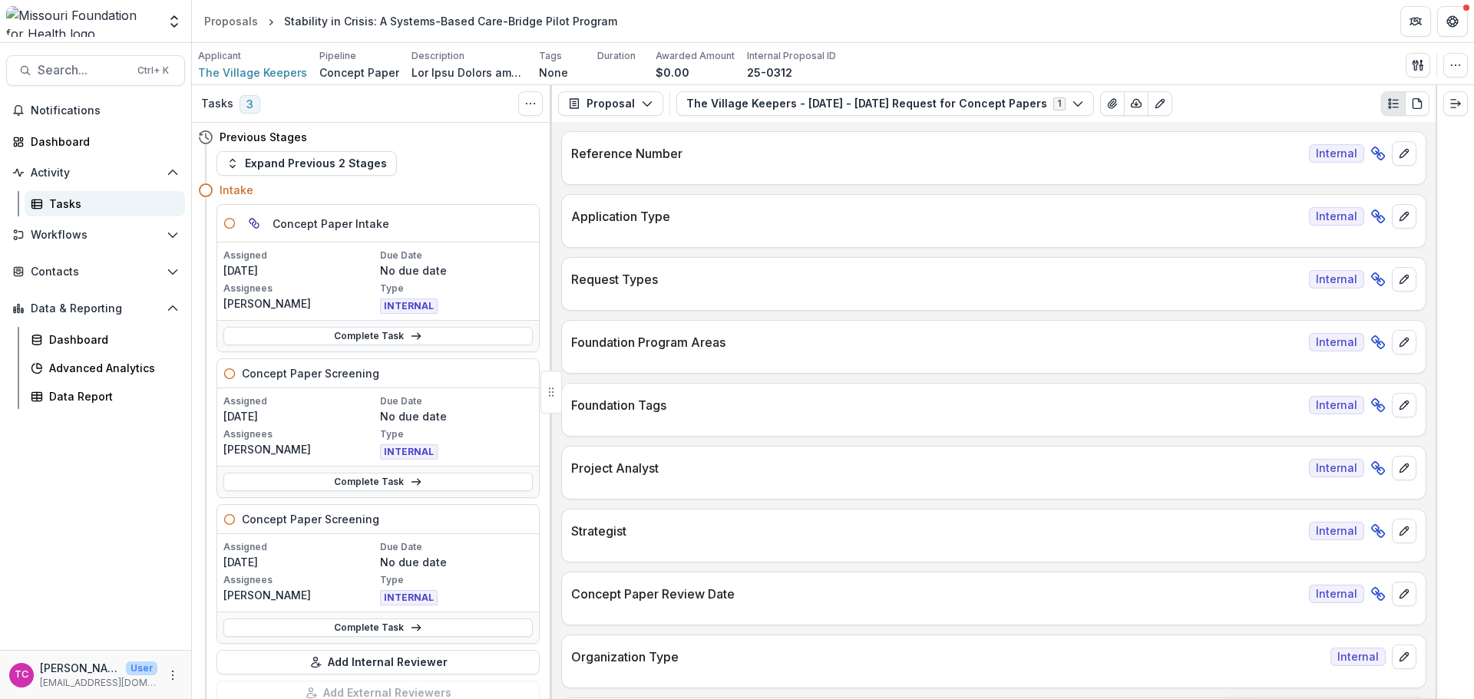
click at [64, 203] on div "Tasks" at bounding box center [111, 204] width 124 height 16
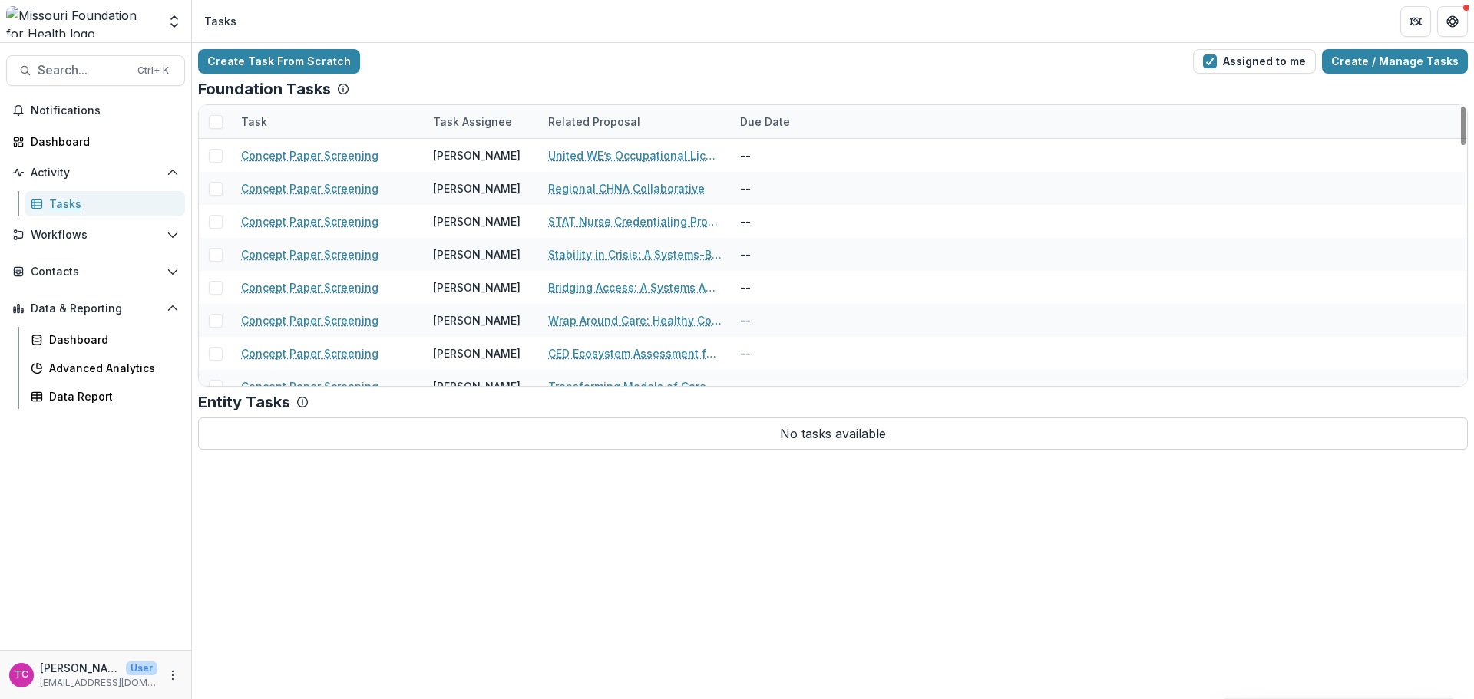
scroll to position [1613, 0]
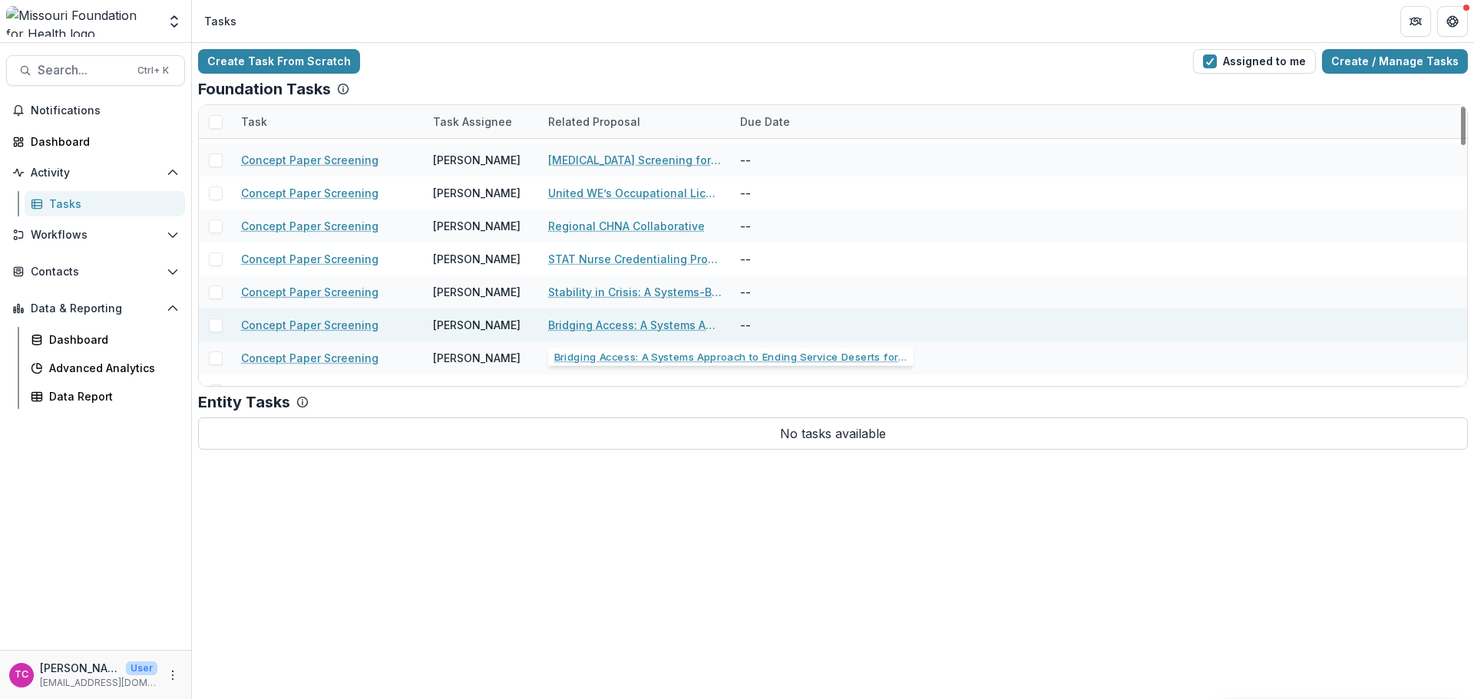
click at [565, 322] on link "Bridging Access: A Systems Approach to Ending Service Deserts for People with D…" at bounding box center [635, 325] width 174 height 16
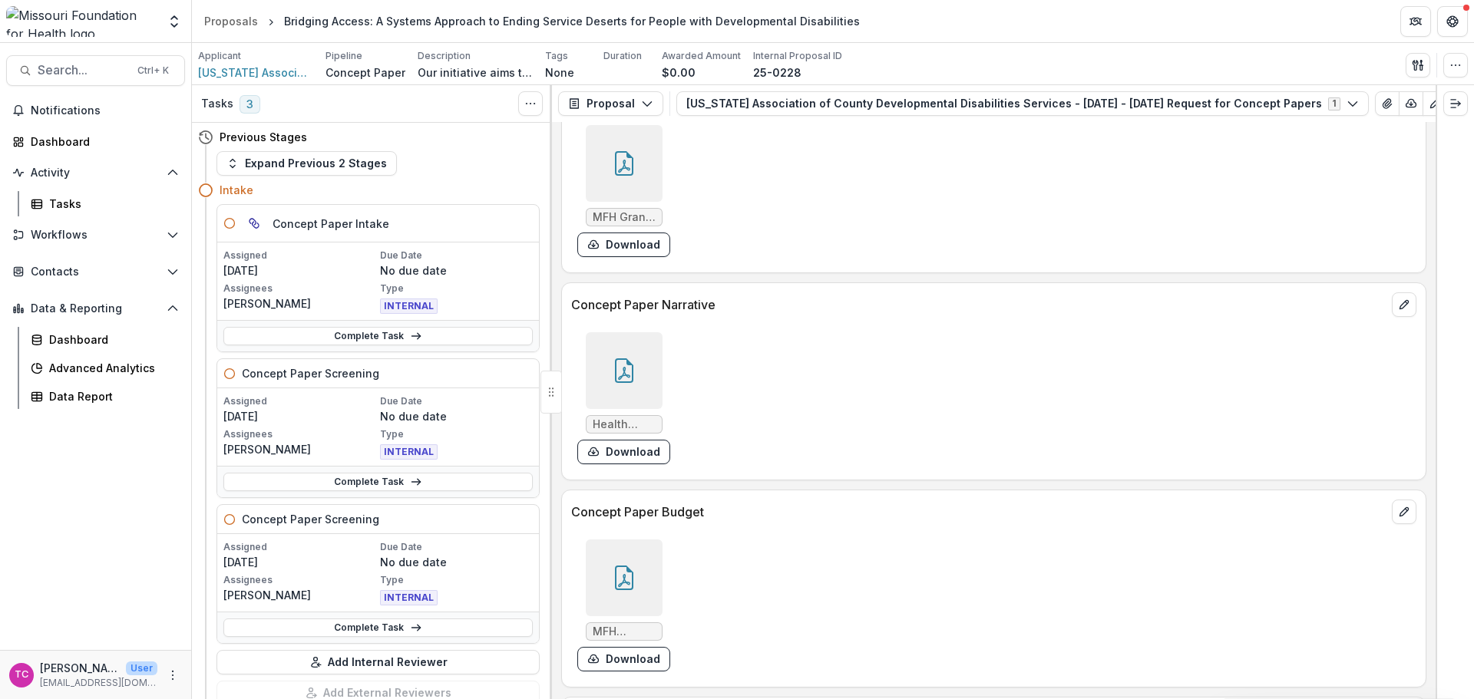
scroll to position [3839, 0]
drag, startPoint x: 636, startPoint y: 673, endPoint x: 633, endPoint y: 665, distance: 8.0
click at [636, 669] on div "MFH Budget.pdf Download" at bounding box center [801, 602] width 461 height 144
click at [634, 665] on button "Download" at bounding box center [623, 656] width 93 height 25
click at [63, 204] on div "Tasks" at bounding box center [111, 204] width 124 height 16
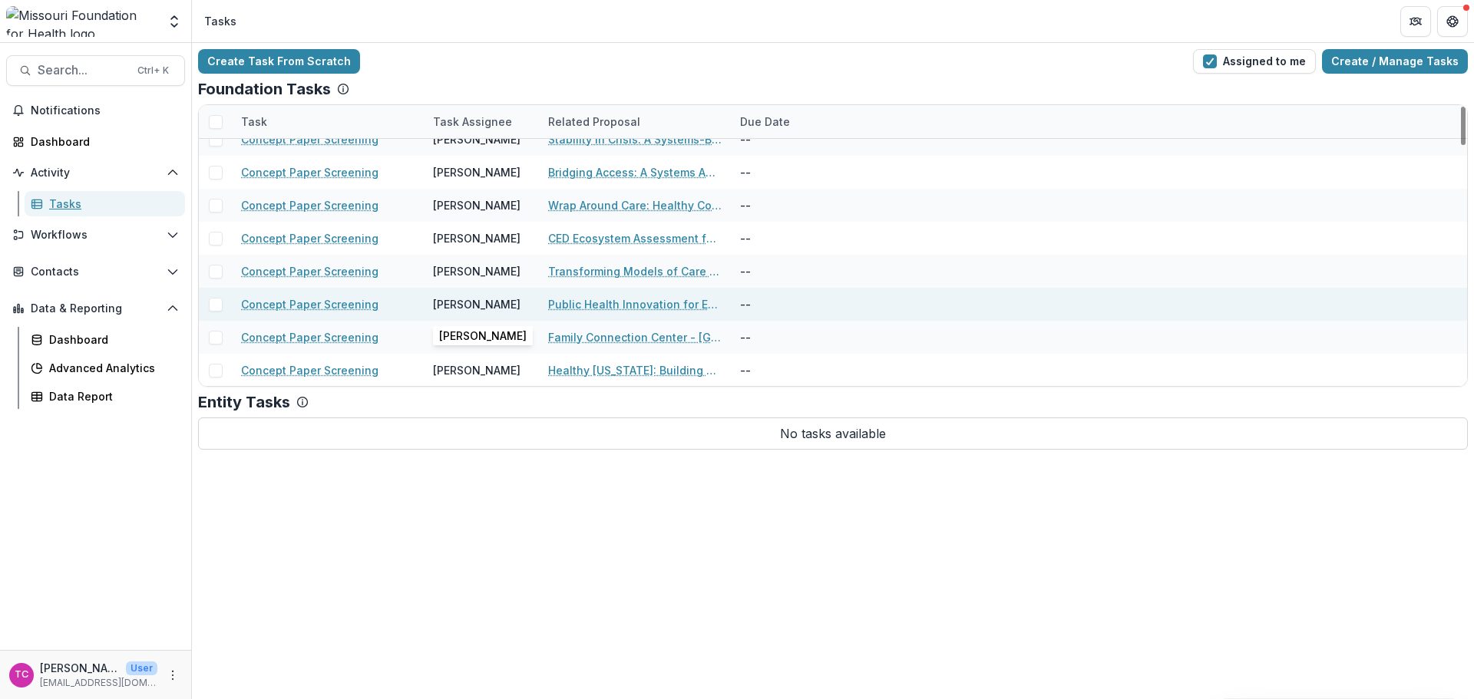
scroll to position [1767, 0]
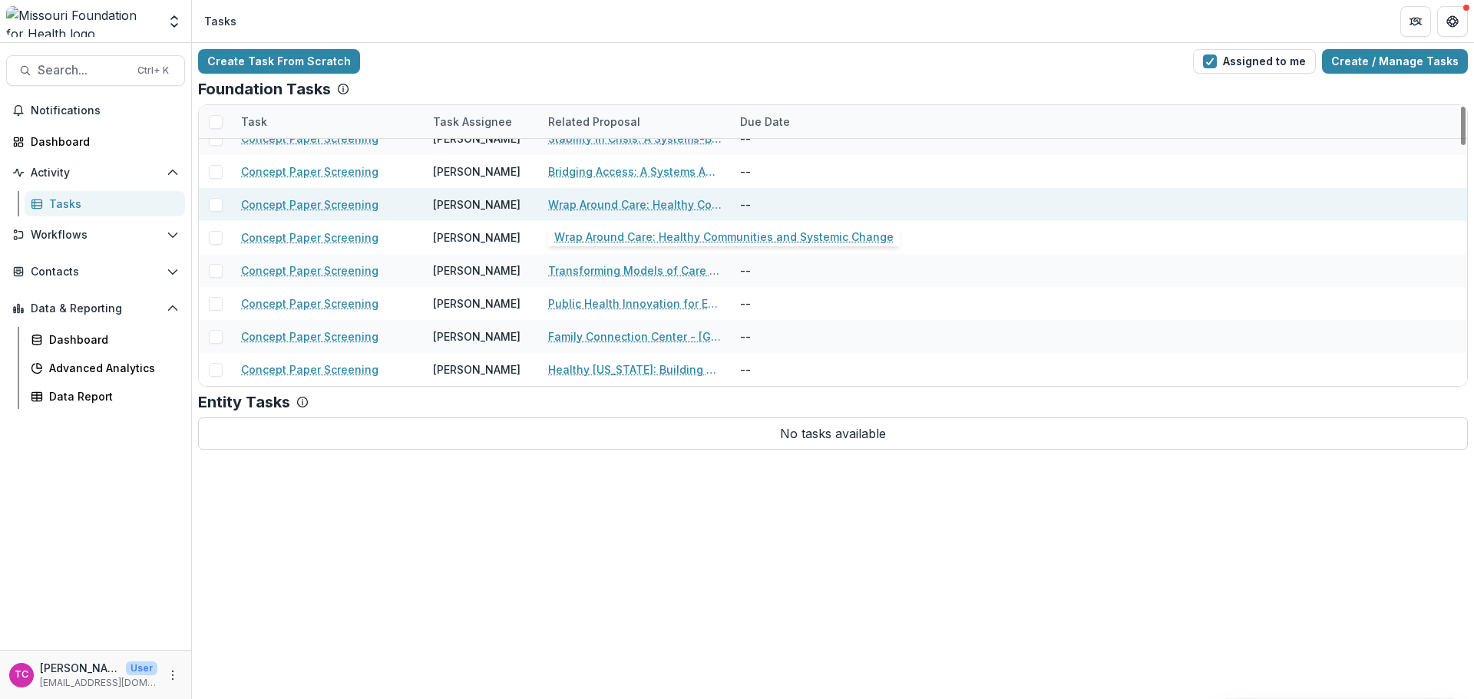
click at [581, 206] on link "Wrap Around Care: Healthy Communities and Systemic Change" at bounding box center [635, 205] width 174 height 16
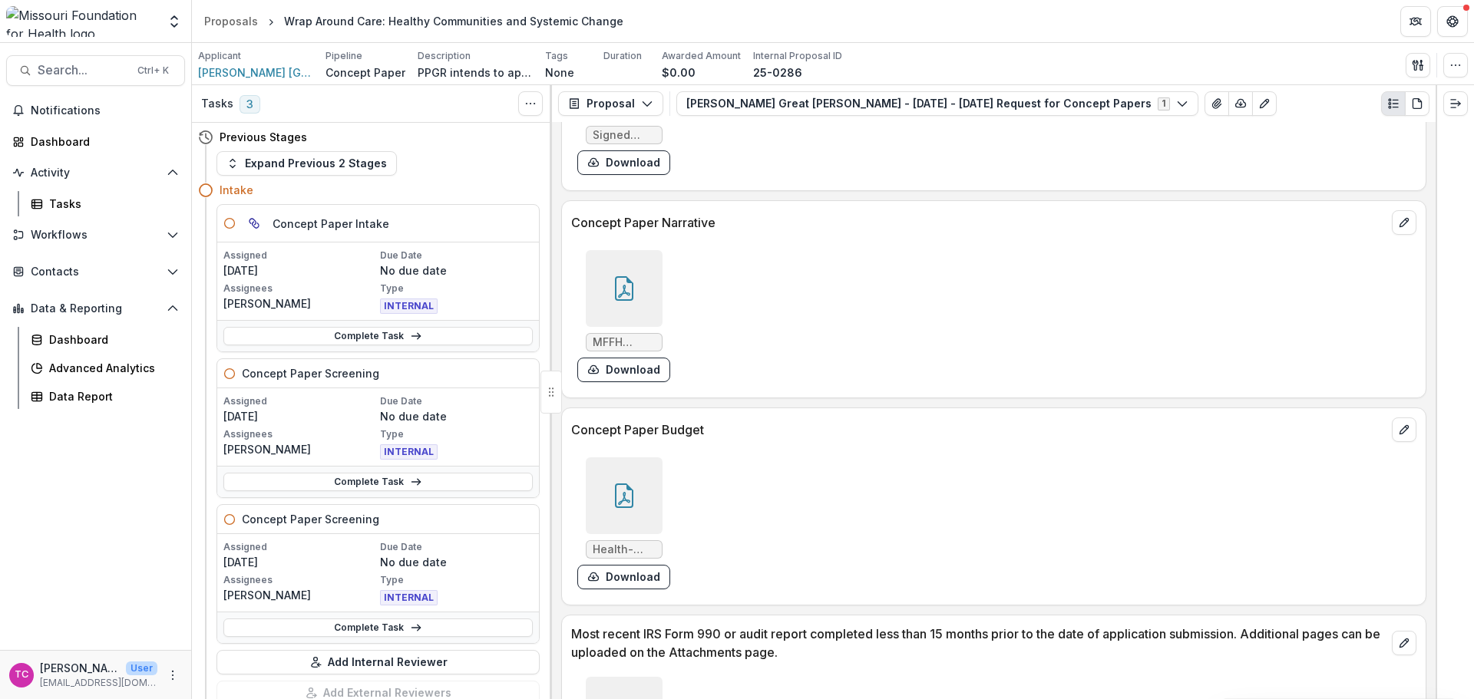
scroll to position [3839, 0]
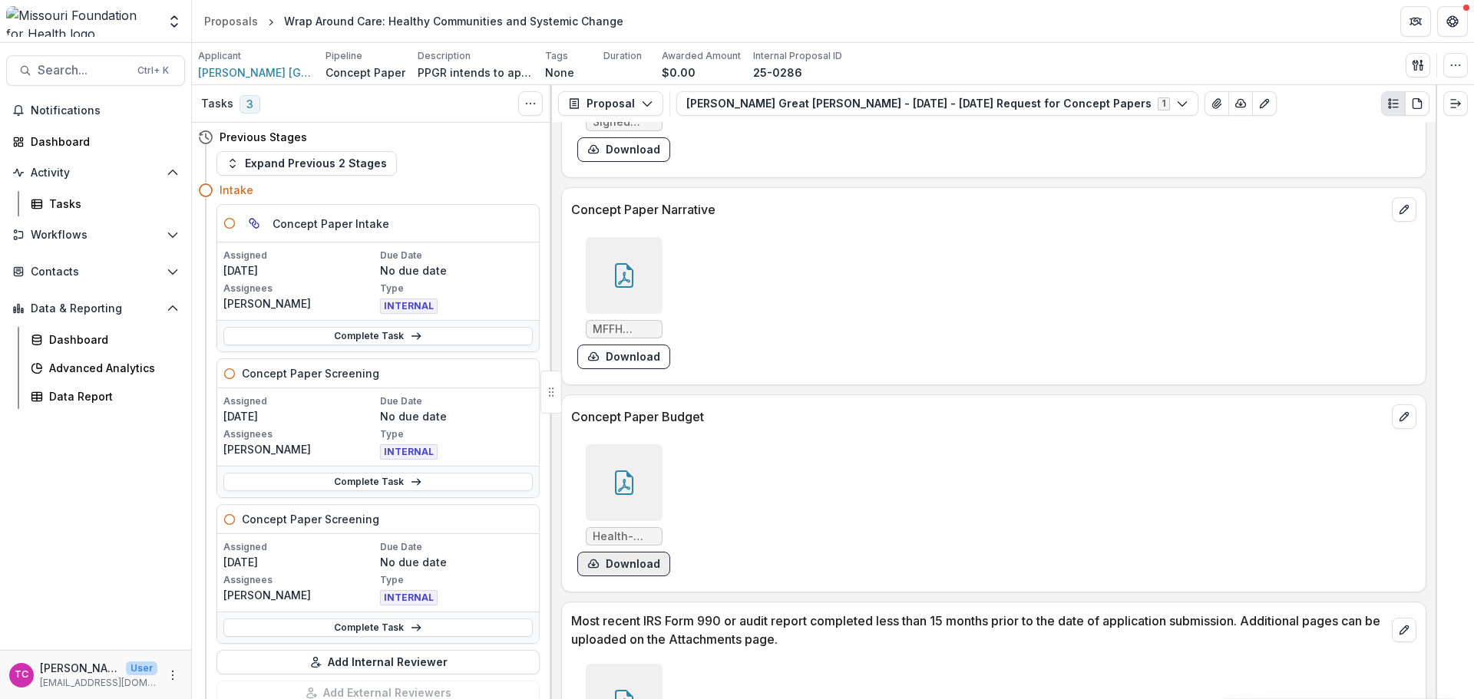
click at [629, 569] on button "Download" at bounding box center [623, 564] width 93 height 25
click at [94, 200] on div "Tasks" at bounding box center [111, 204] width 124 height 16
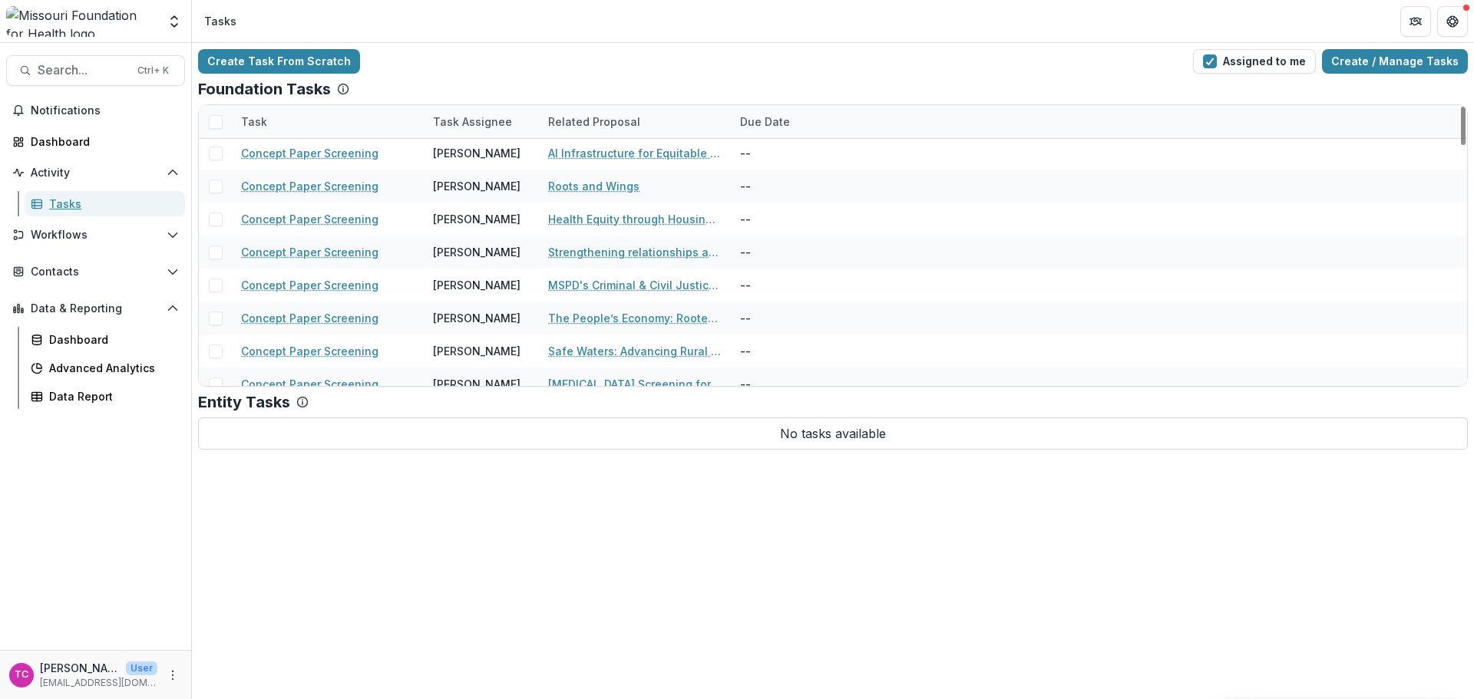
scroll to position [1767, 0]
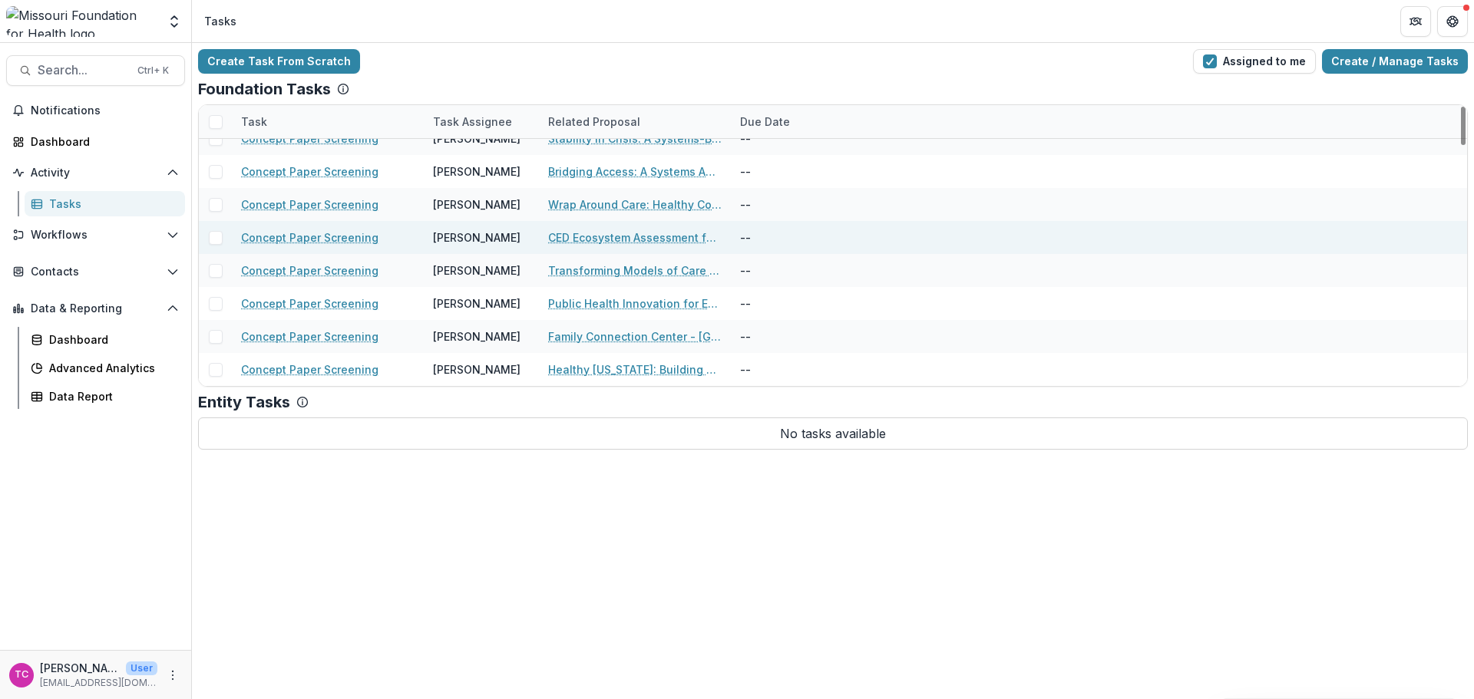
click at [545, 247] on div "CED Ecosystem Assessment for Capacity Building + Action" at bounding box center [635, 237] width 192 height 33
click at [557, 241] on link "CED Ecosystem Assessment for Capacity Building + Action" at bounding box center [635, 238] width 174 height 16
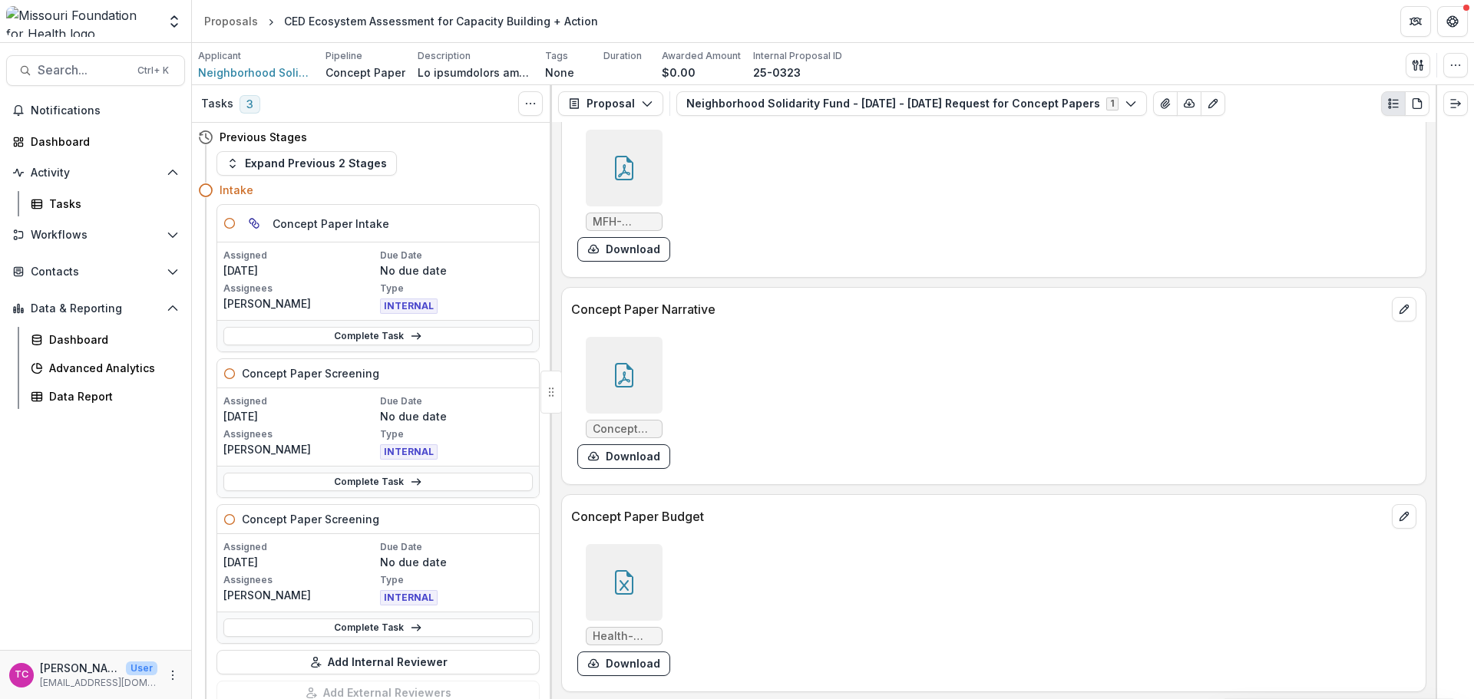
scroll to position [3915, 0]
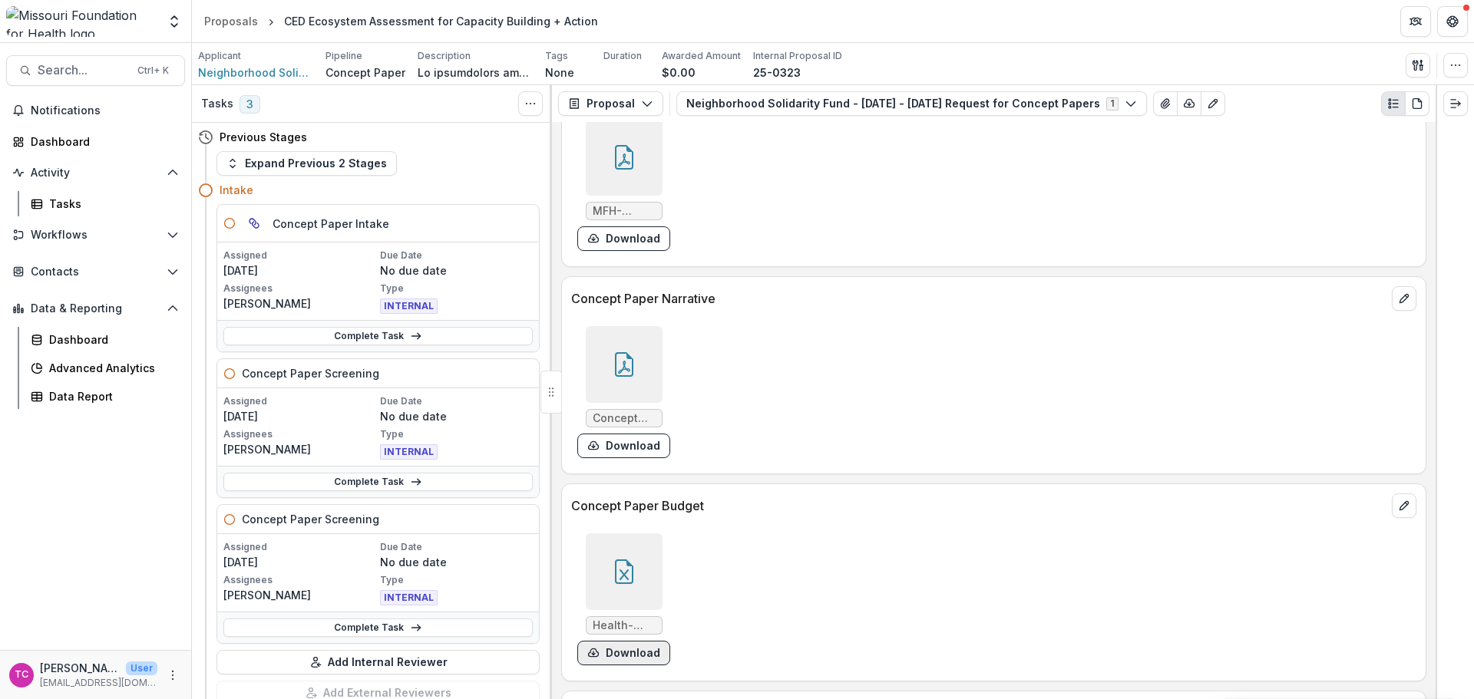
click at [646, 649] on button "Download" at bounding box center [623, 653] width 93 height 25
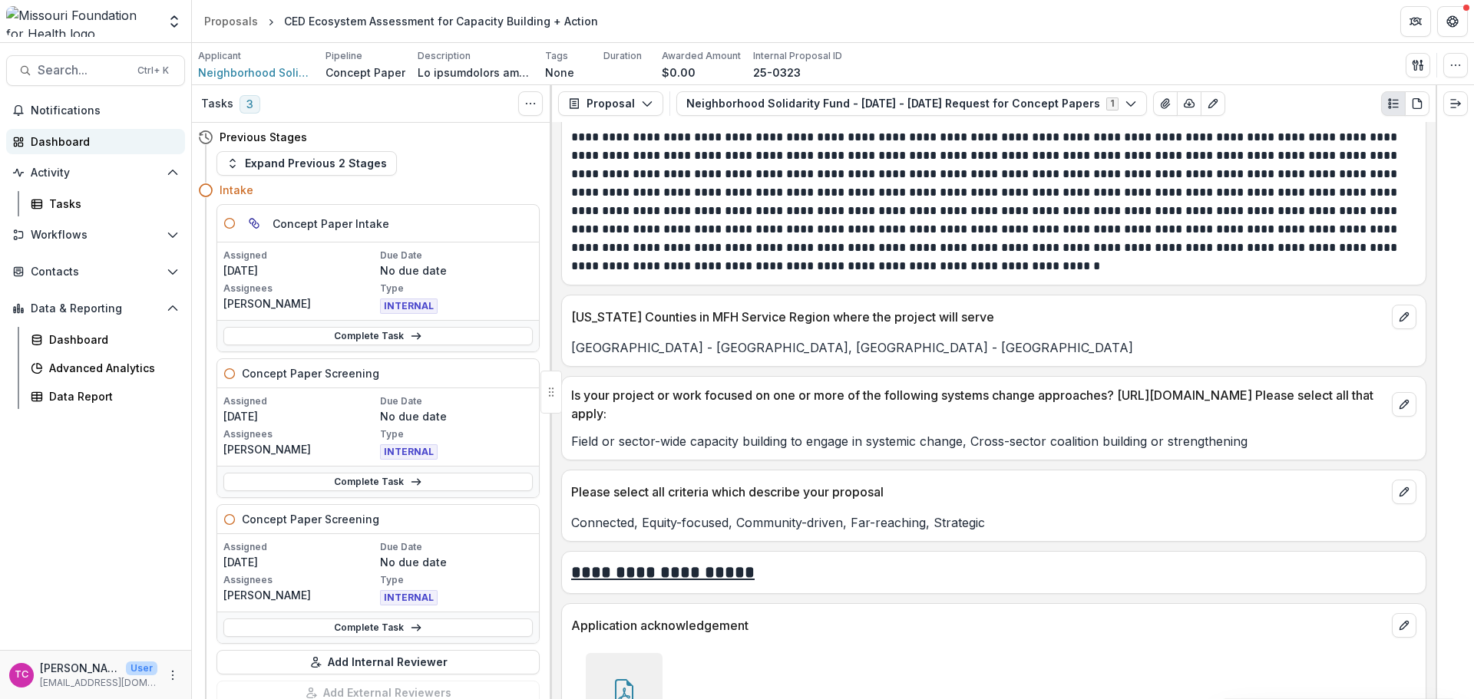
scroll to position [3378, 0]
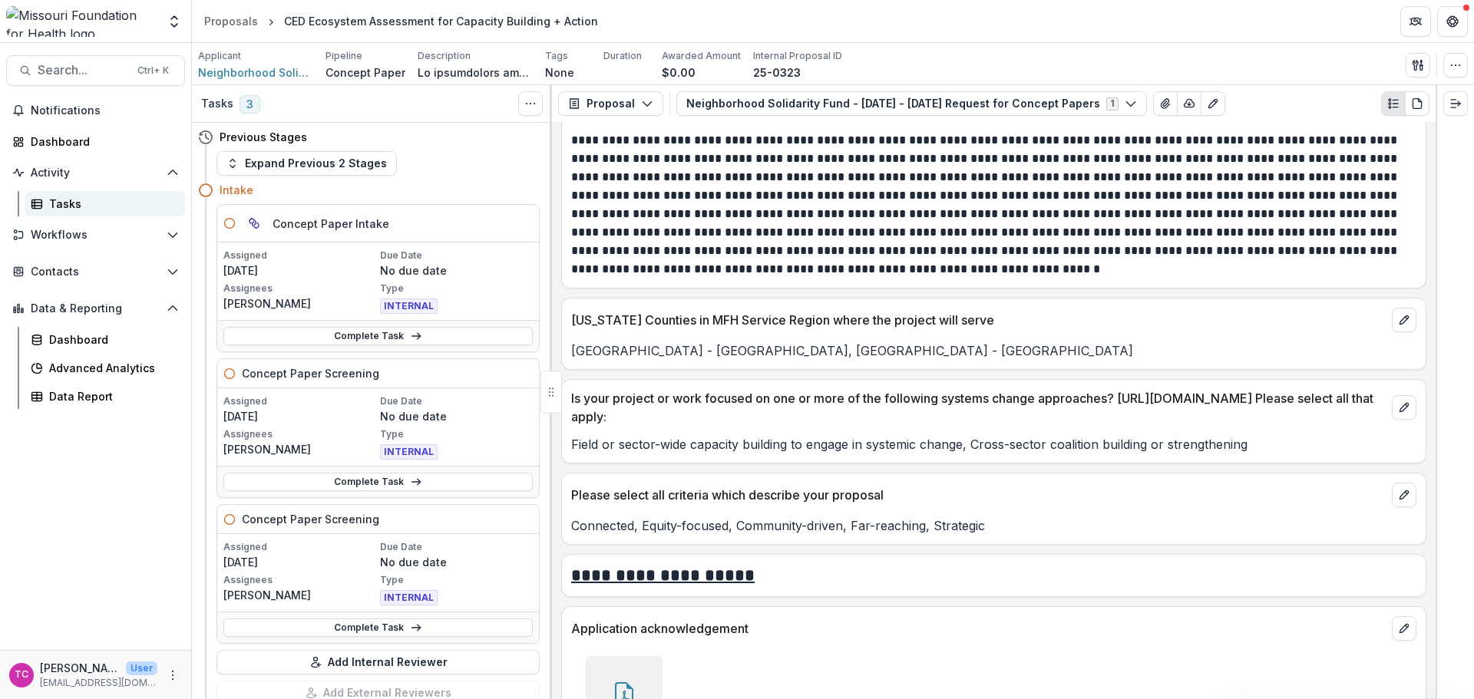
click at [79, 197] on div "Tasks" at bounding box center [111, 204] width 124 height 16
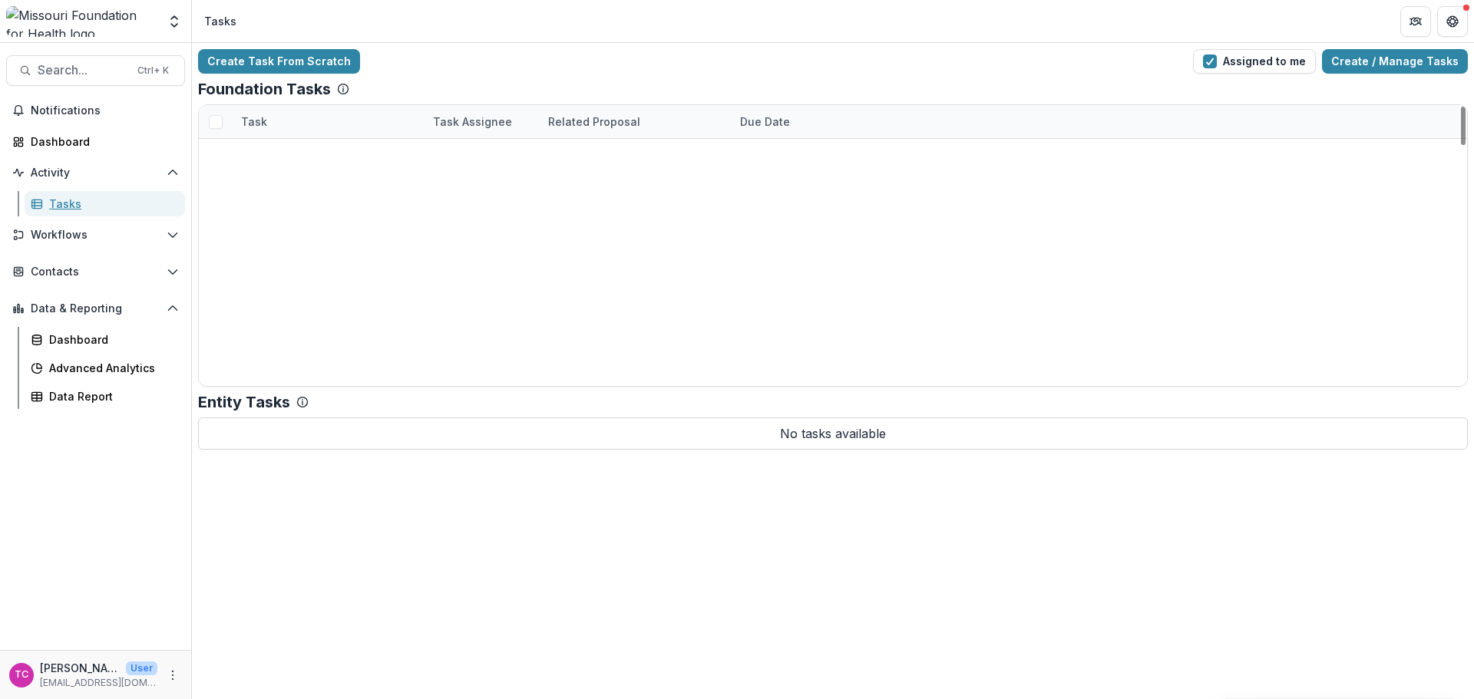
scroll to position [1767, 0]
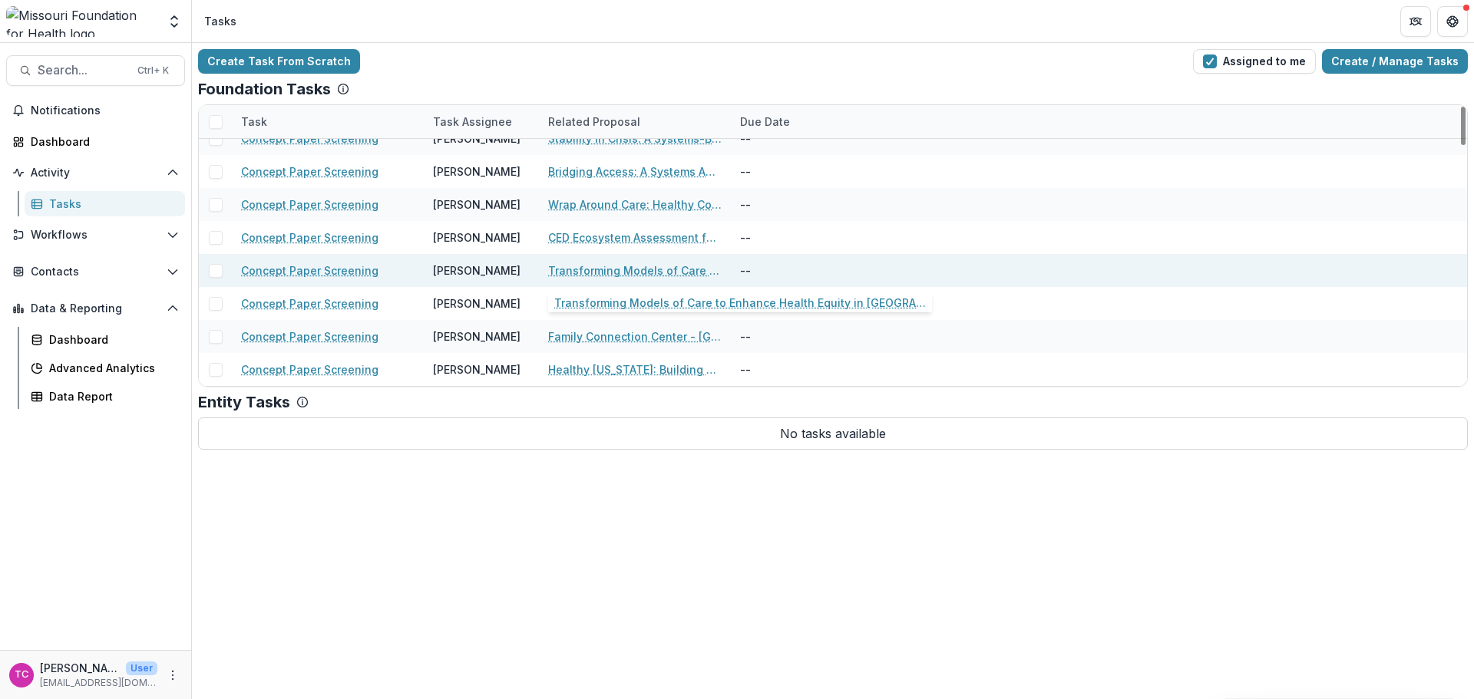
click at [623, 266] on link "Transforming Models of Care to Enhance Health Equity in [GEOGRAPHIC_DATA][US_ST…" at bounding box center [635, 271] width 174 height 16
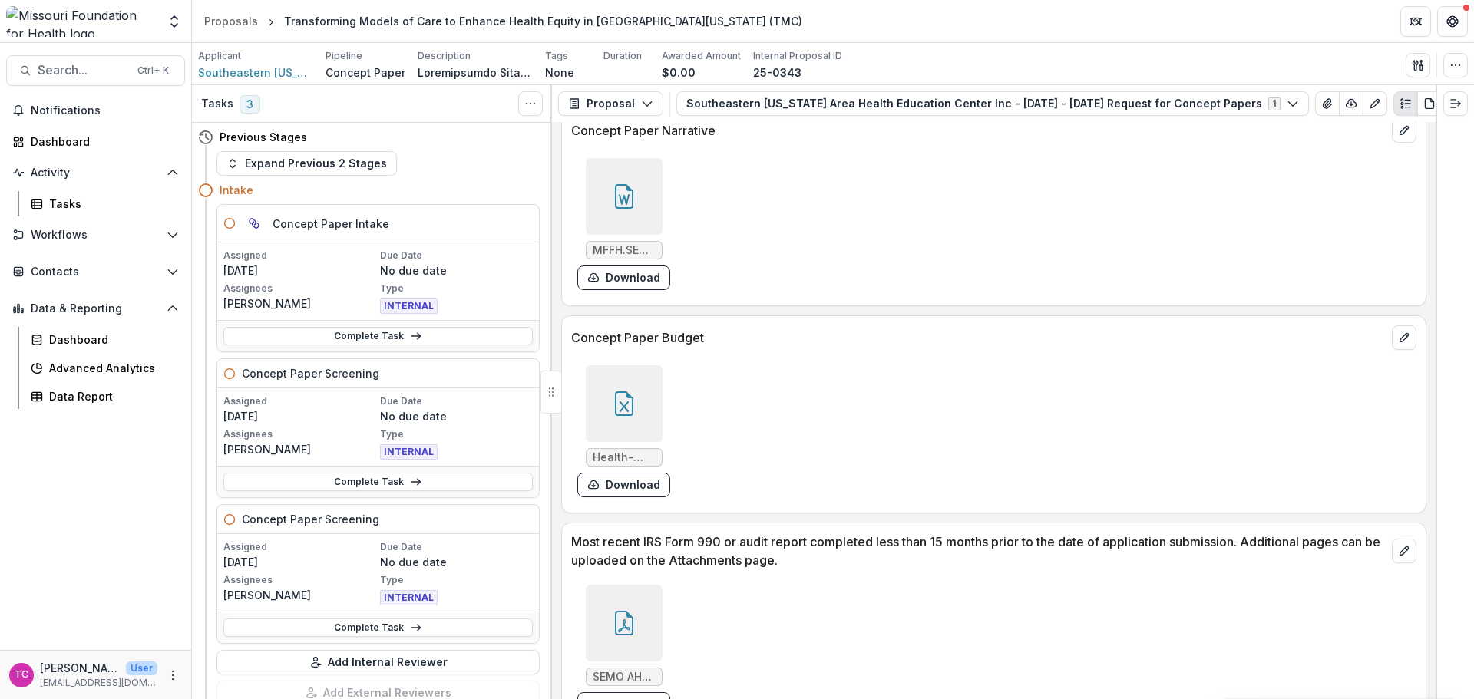
scroll to position [4044, 0]
click at [621, 481] on button "Download" at bounding box center [623, 487] width 93 height 25
